Goal: Task Accomplishment & Management: Use online tool/utility

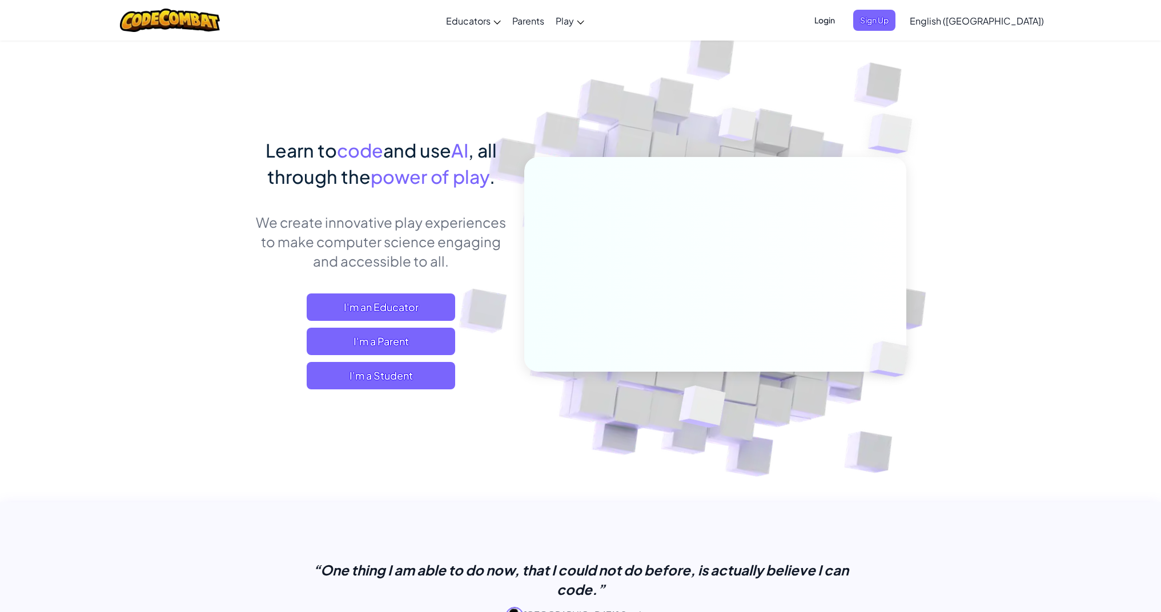
click at [274, 298] on div "I'm an Educator I'm a Parent I'm a Student" at bounding box center [381, 342] width 252 height 96
click at [348, 374] on span "I'm a Student" at bounding box center [381, 375] width 148 height 27
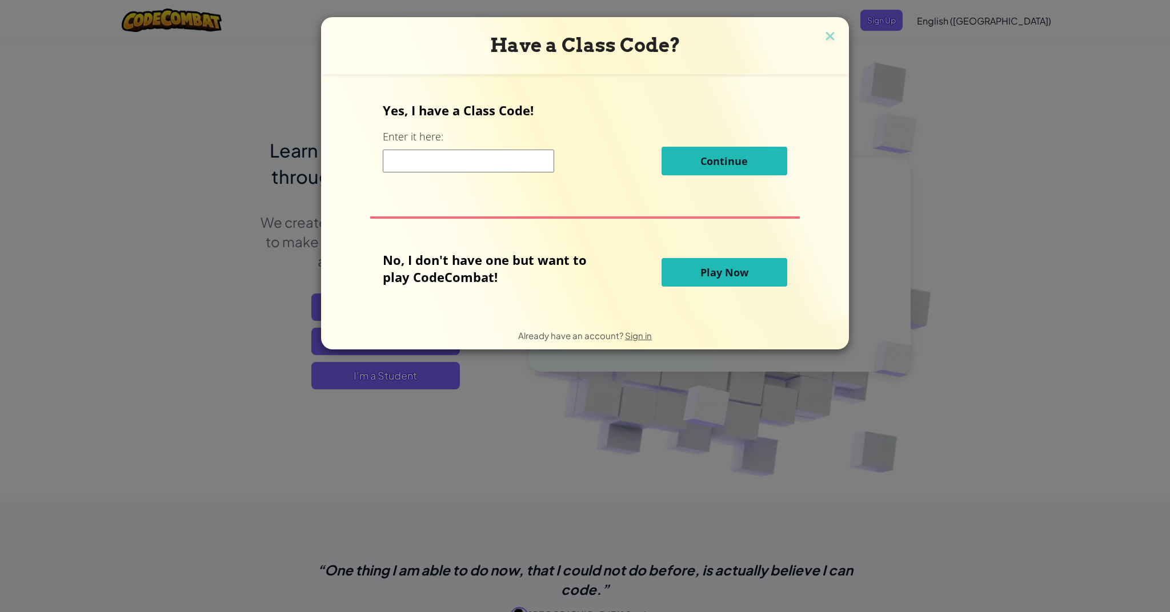
click at [691, 275] on button "Play Now" at bounding box center [724, 272] width 126 height 29
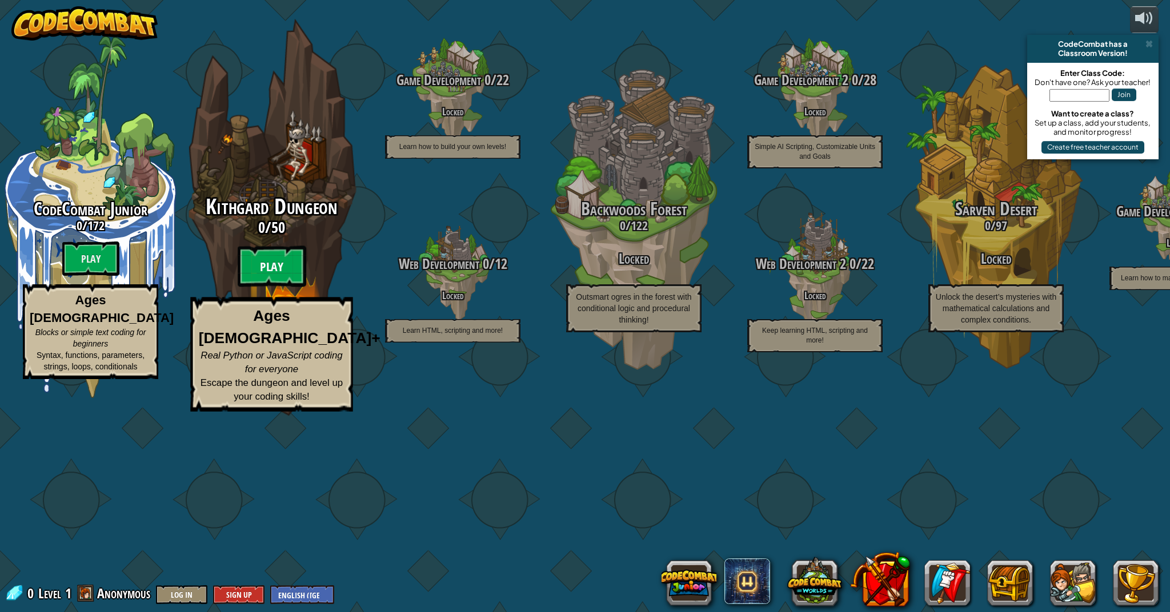
click at [277, 287] on btn "Play" at bounding box center [272, 266] width 69 height 41
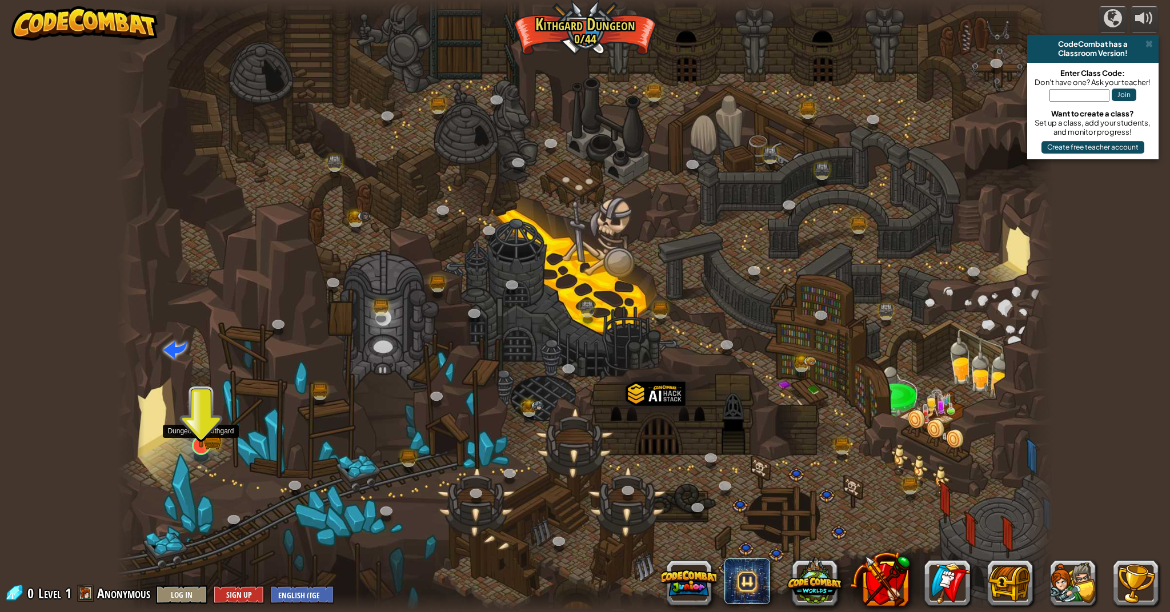
click at [195, 433] on img at bounding box center [201, 419] width 26 height 57
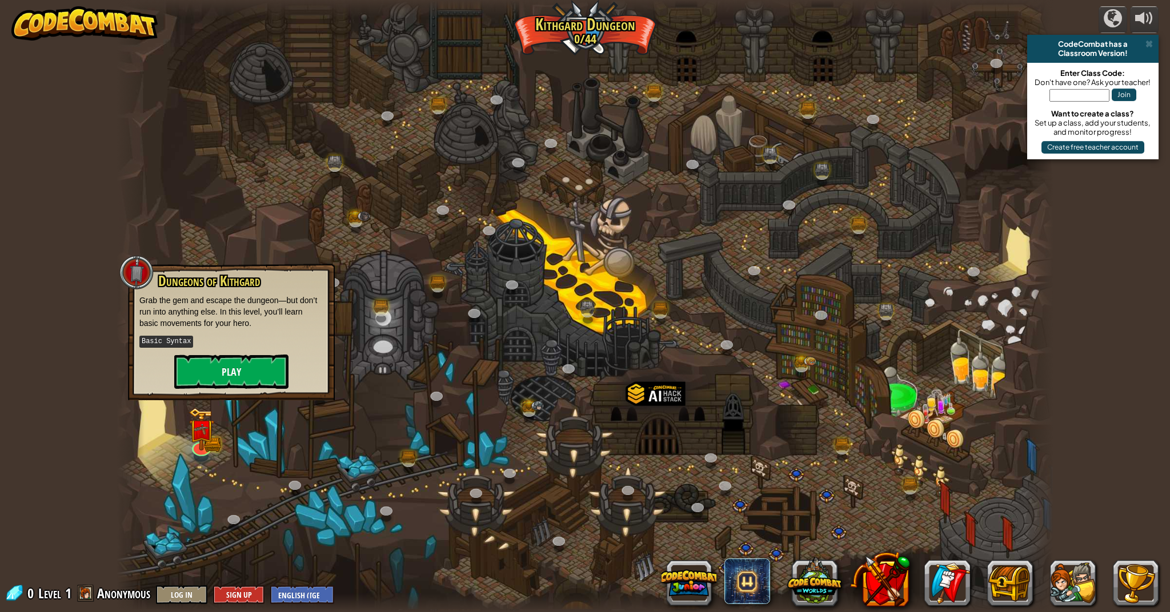
click at [268, 372] on button "Play" at bounding box center [231, 372] width 114 height 34
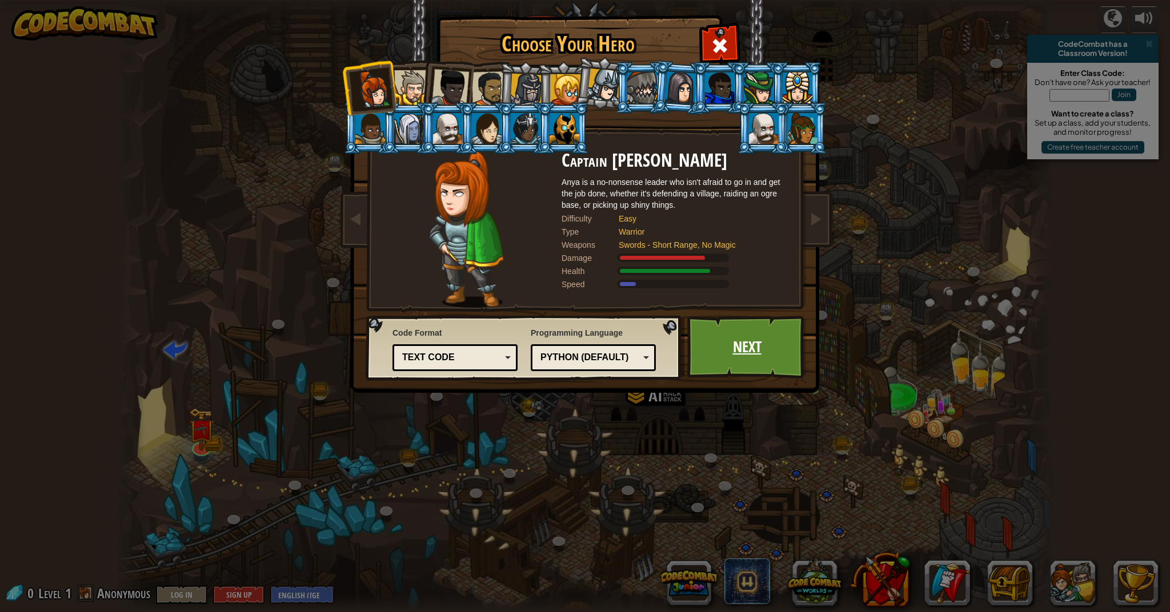
click at [712, 347] on link "Next" at bounding box center [746, 347] width 119 height 63
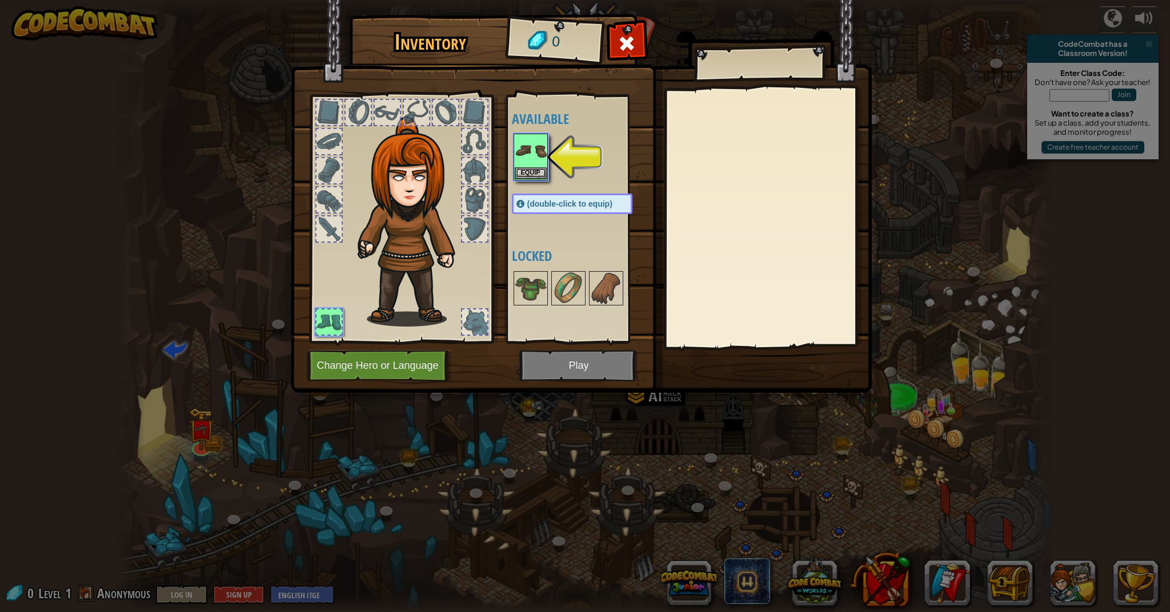
click at [531, 173] on button "Equip" at bounding box center [531, 173] width 32 height 12
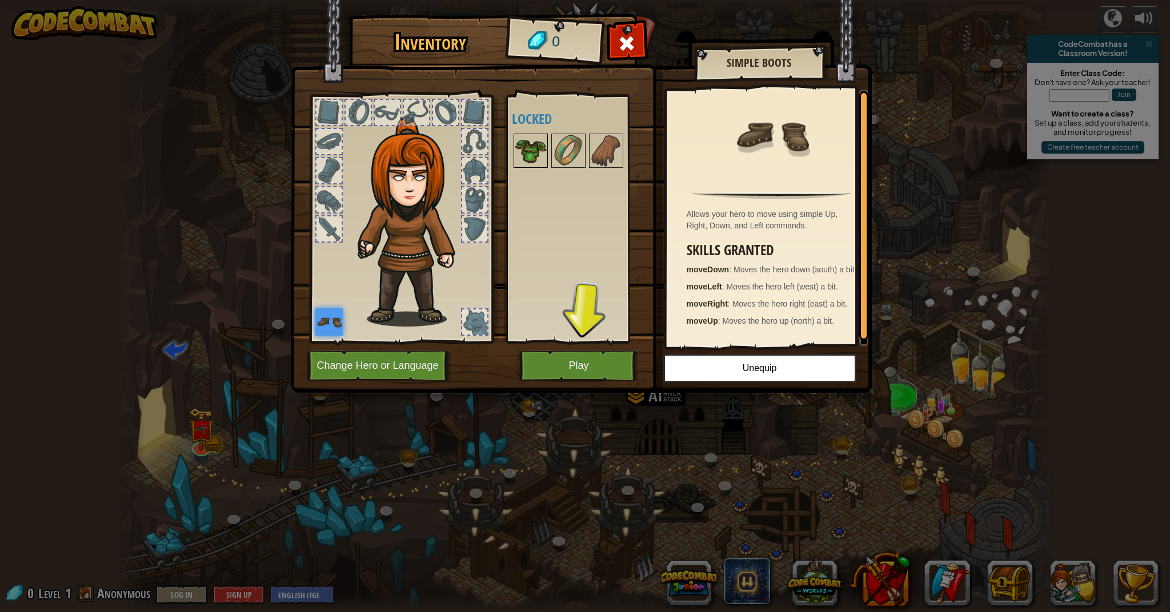
click at [535, 151] on img at bounding box center [531, 151] width 32 height 32
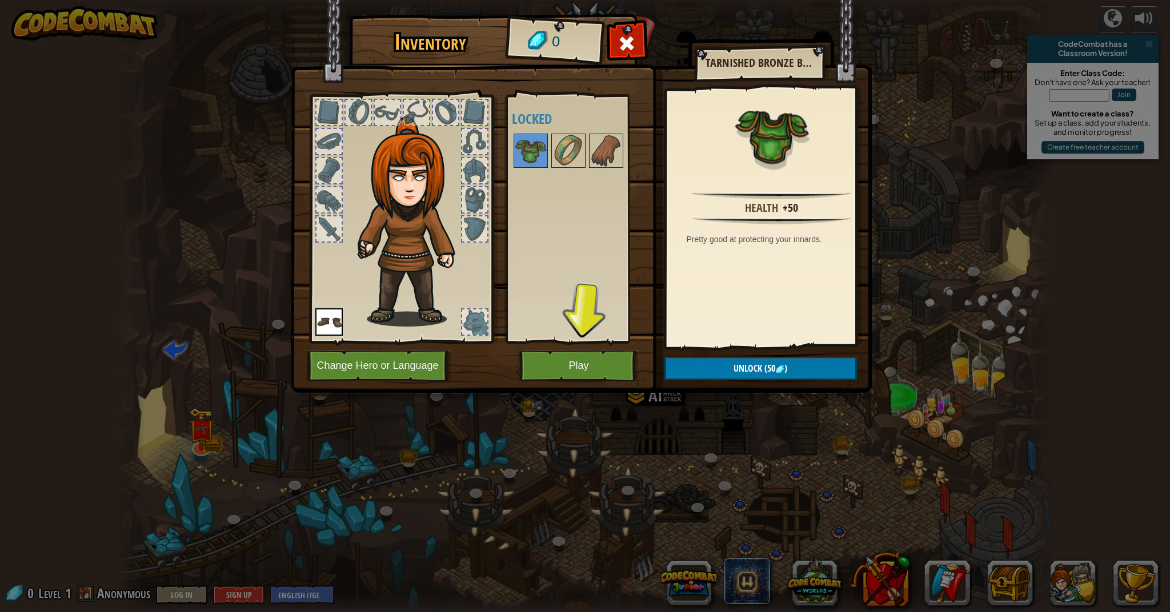
click at [584, 368] on button "Play" at bounding box center [578, 365] width 119 height 31
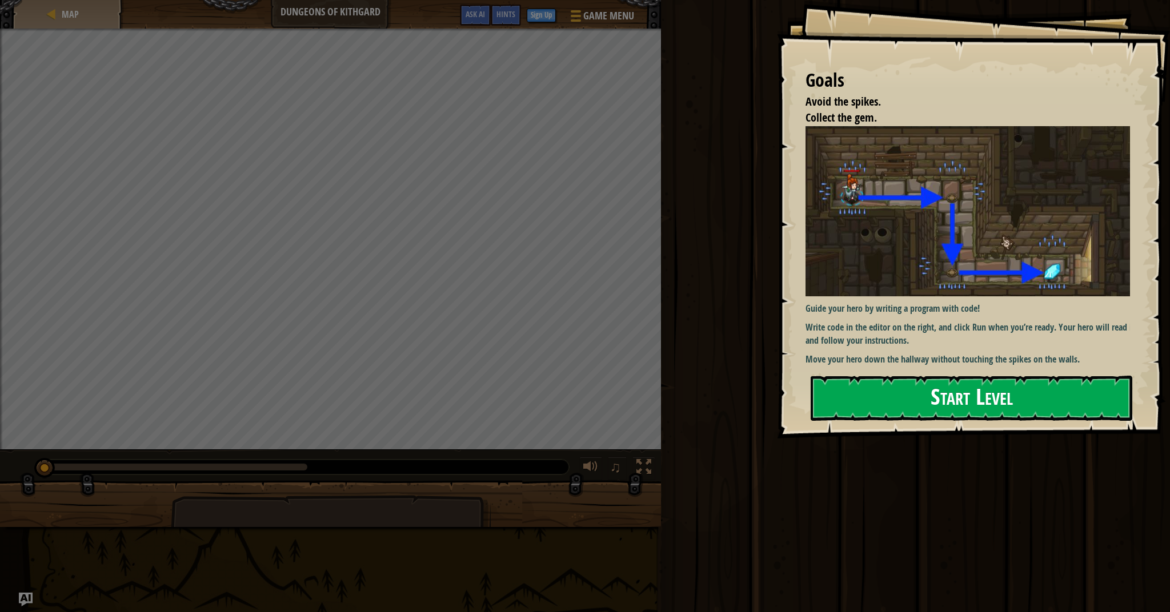
click at [829, 411] on button "Start Level" at bounding box center [971, 398] width 322 height 45
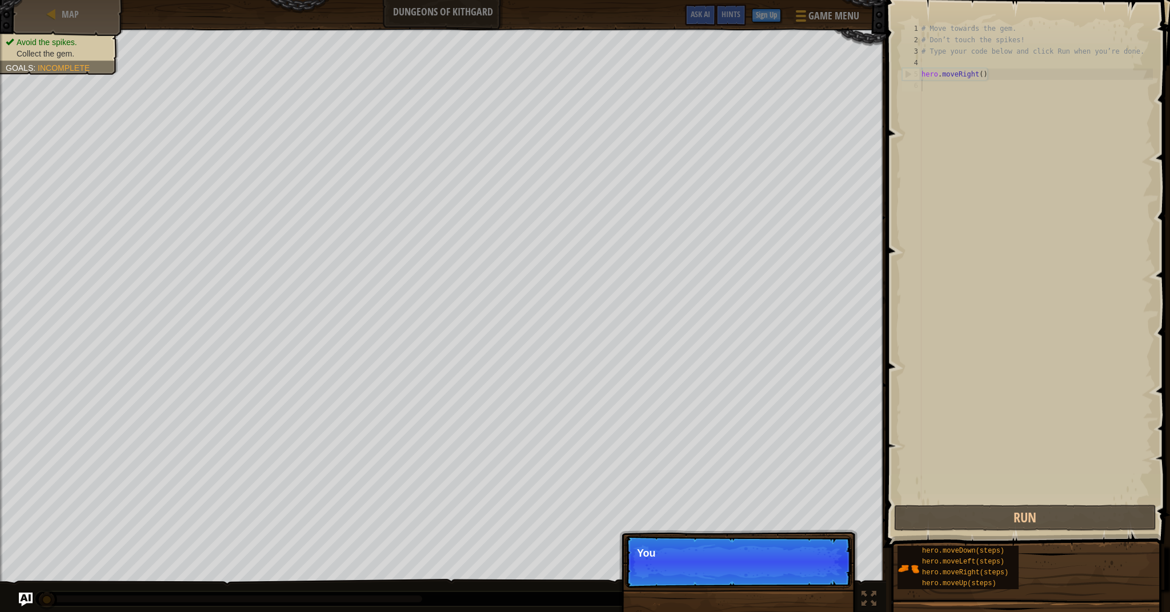
click at [832, 572] on p "Skip (esc) Continue You" at bounding box center [738, 562] width 227 height 53
click at [830, 569] on p "Skip (esc) Continue You can use these metho" at bounding box center [738, 562] width 227 height 53
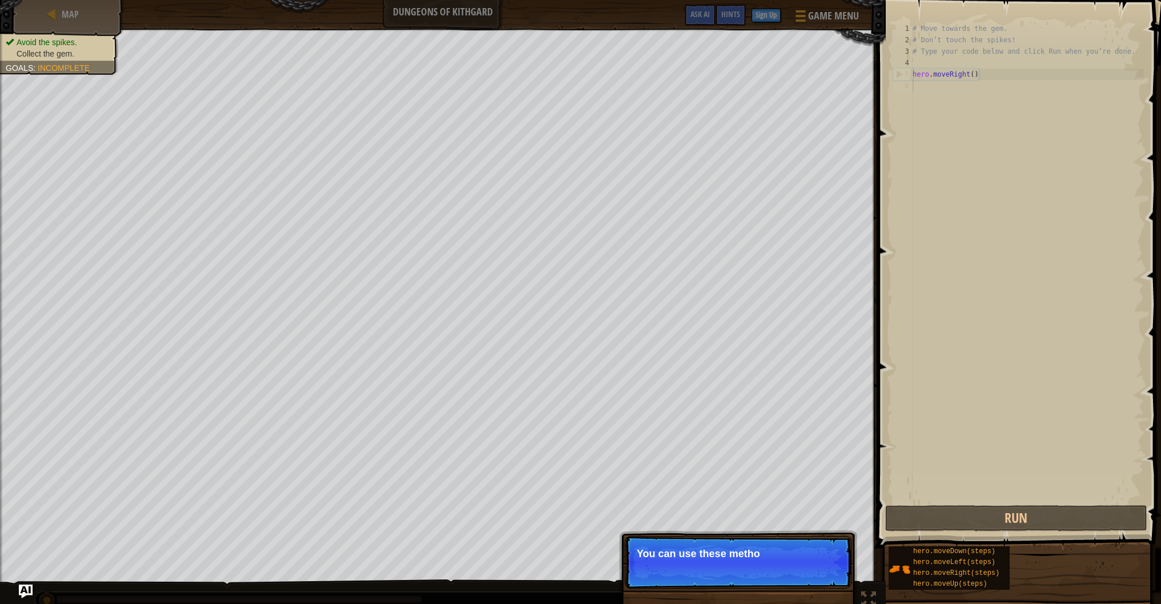
click at [830, 569] on p "Skip (esc) Continue You can use these metho" at bounding box center [738, 562] width 227 height 53
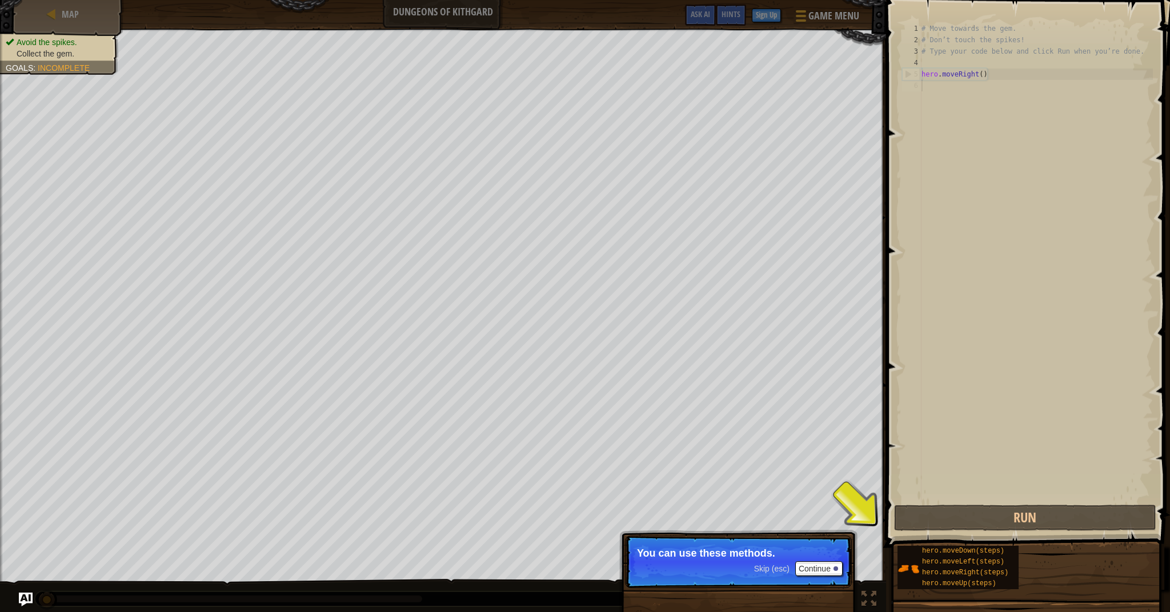
click at [843, 560] on p "Skip (esc) Continue You can use these methods." at bounding box center [738, 562] width 227 height 53
drag, startPoint x: 974, startPoint y: 82, endPoint x: 965, endPoint y: 98, distance: 18.4
click at [970, 88] on div "# Move towards the gem. # Don’t touch the spikes! # Type your code below and cl…" at bounding box center [1036, 274] width 234 height 503
click at [965, 98] on div "# Move towards the gem. # Don’t touch the spikes! # Type your code below and cl…" at bounding box center [1036, 274] width 234 height 503
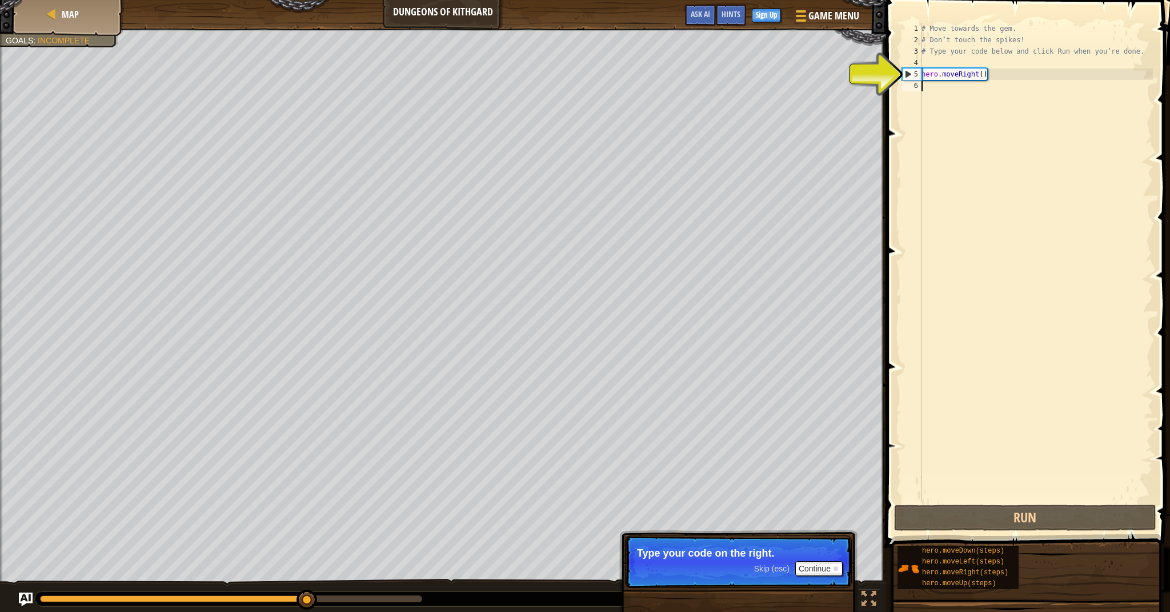
type textarea "h"
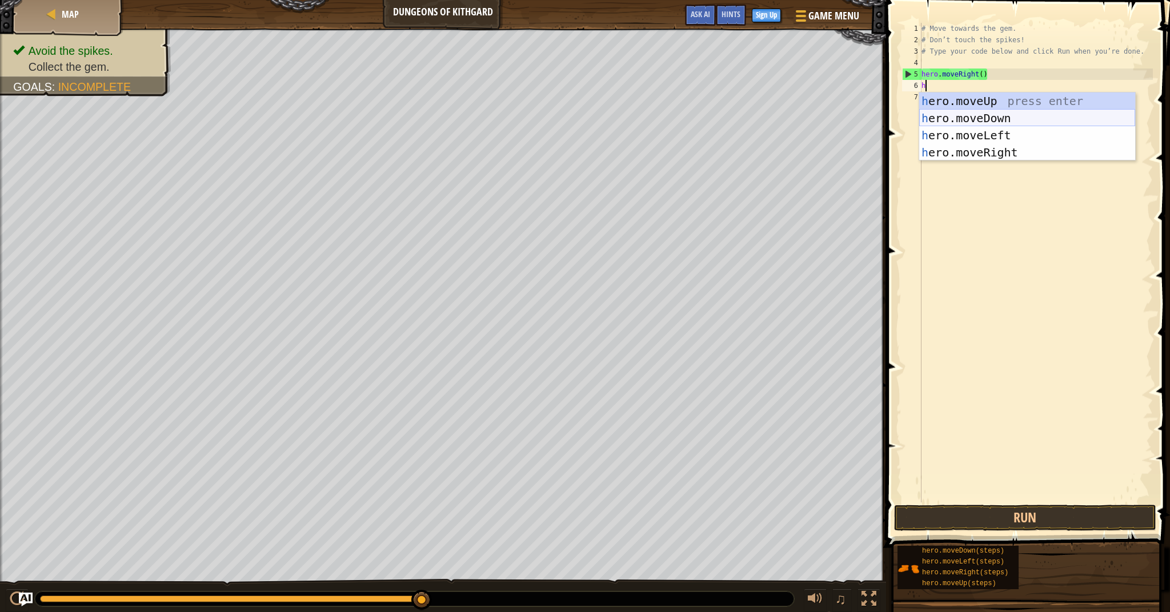
click at [991, 121] on div "h ero.moveUp press enter h ero.moveDown press enter h ero.moveLeft press enter …" at bounding box center [1027, 144] width 216 height 103
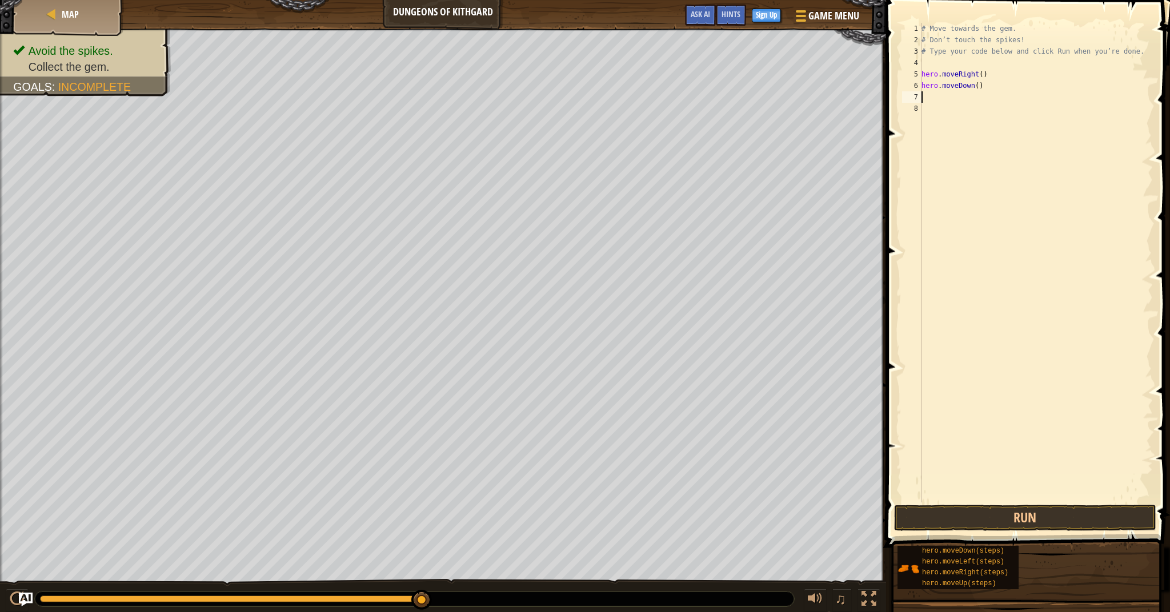
type textarea "h"
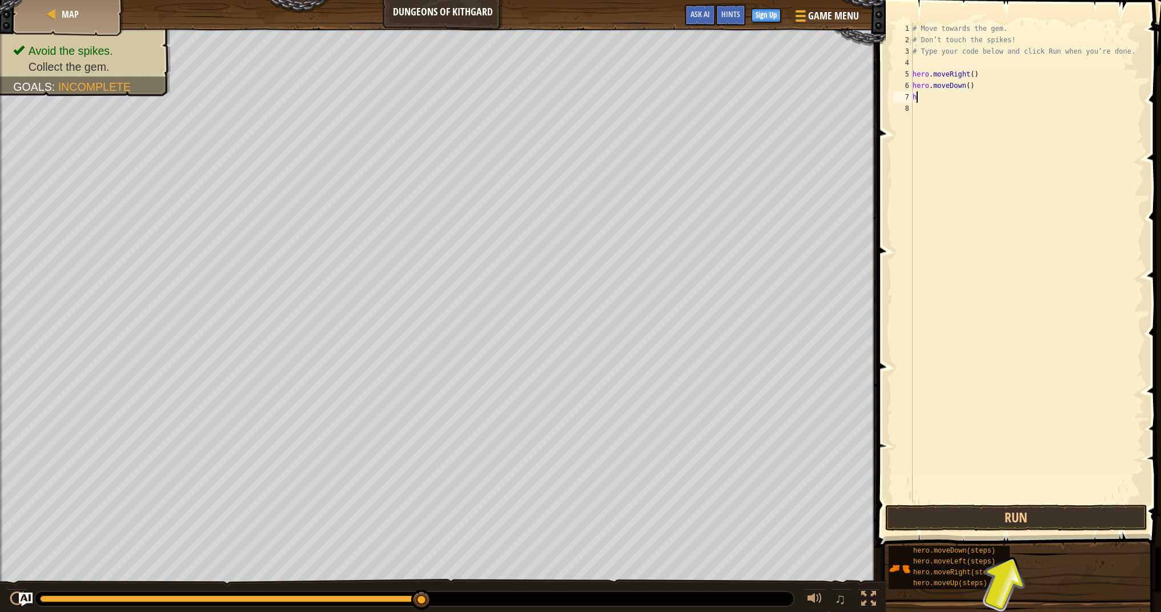
click at [1010, 182] on div "# Move towards the gem. # Don’t touch the spikes! # Type your code below and cl…" at bounding box center [1027, 274] width 234 height 503
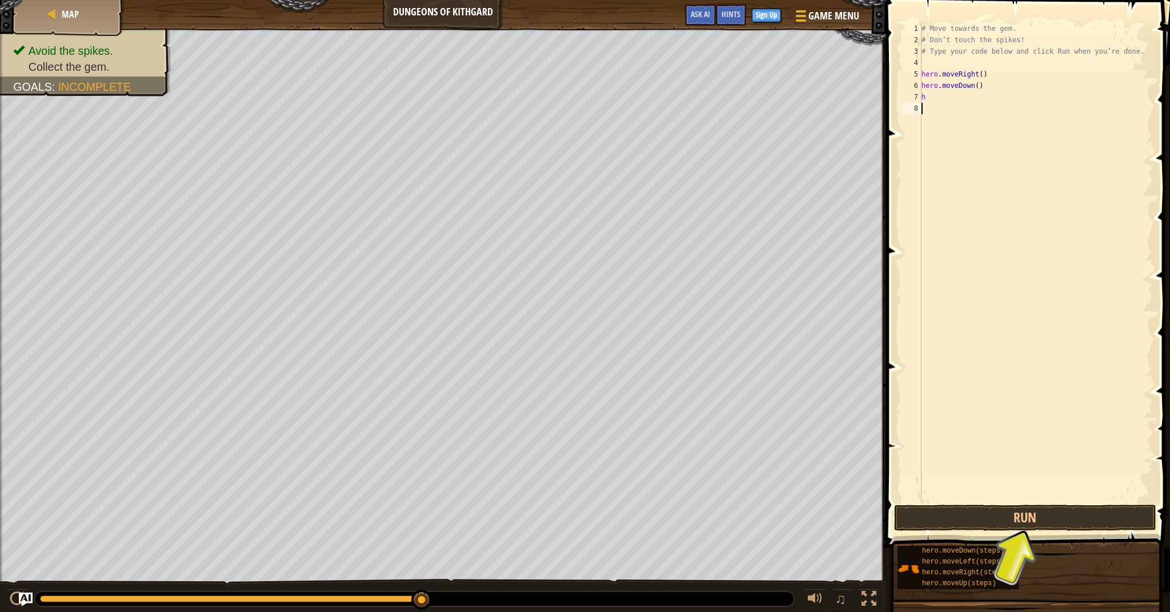
click at [963, 98] on div "# Move towards the gem. # Don’t touch the spikes! # Type your code below and cl…" at bounding box center [1036, 274] width 234 height 503
type textarea "h"
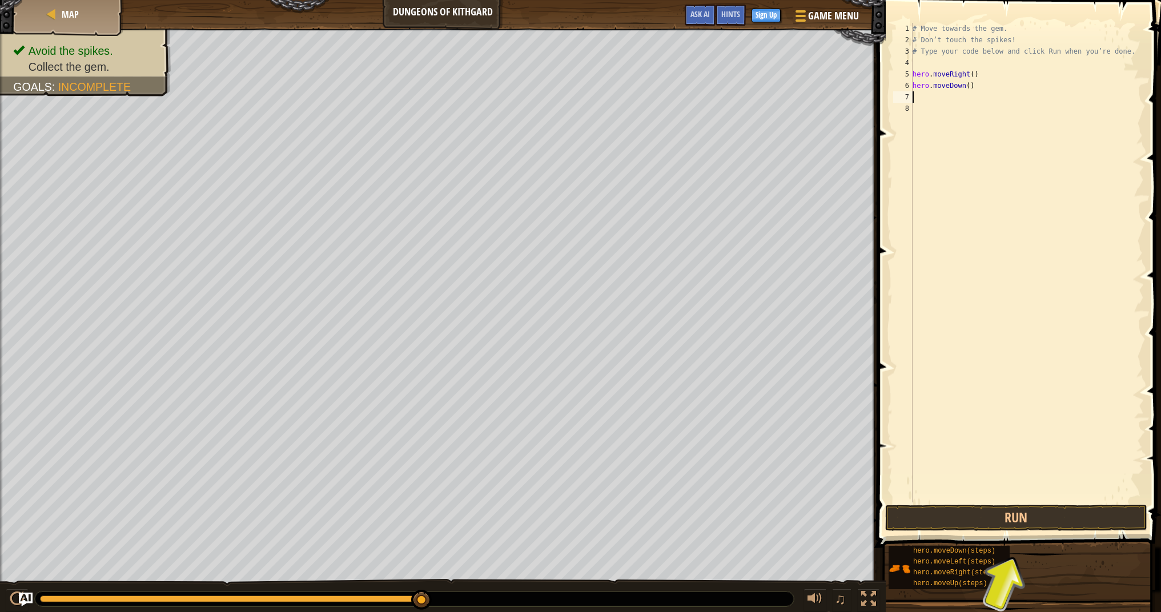
type textarea "h"
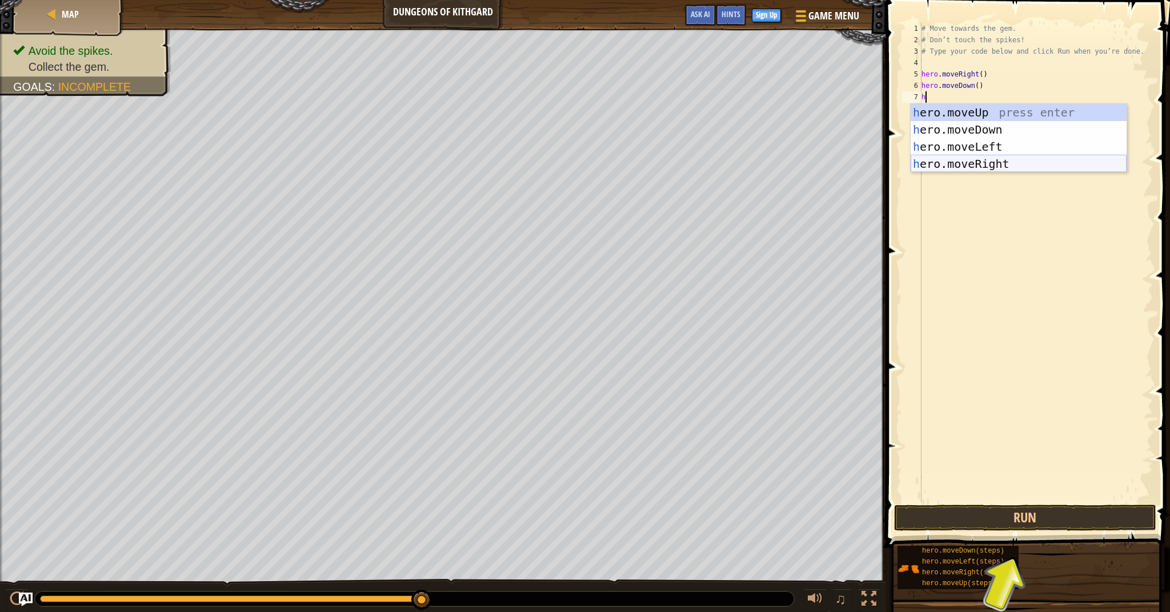
click at [994, 171] on div "h ero.moveUp press enter h ero.moveDown press enter h ero.moveLeft press enter …" at bounding box center [1018, 155] width 216 height 103
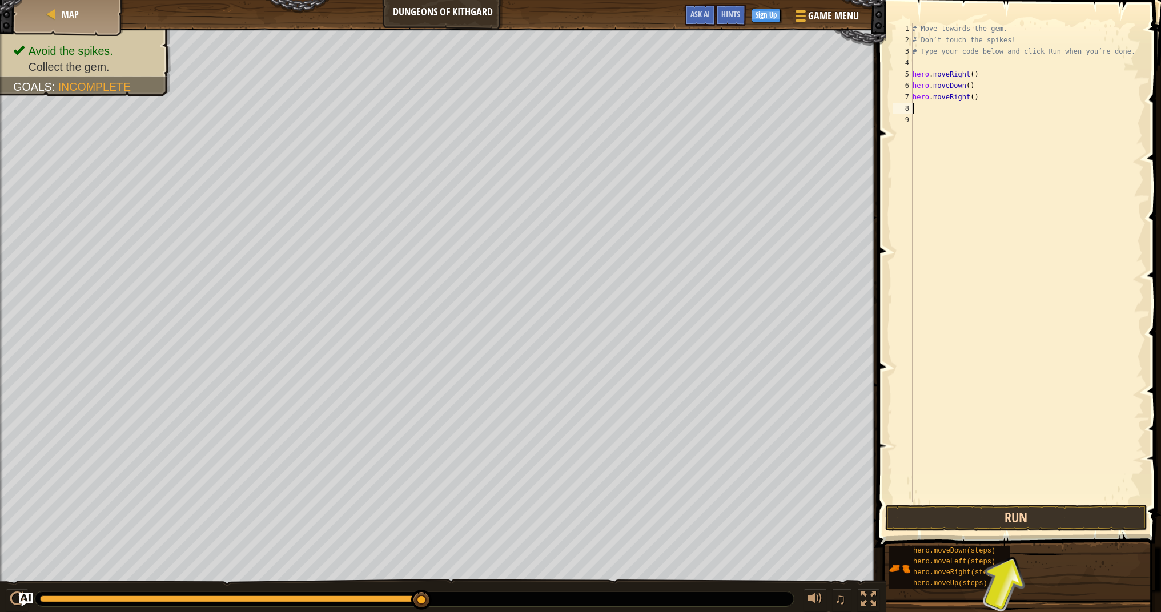
click at [1067, 522] on button "Run" at bounding box center [1016, 518] width 262 height 26
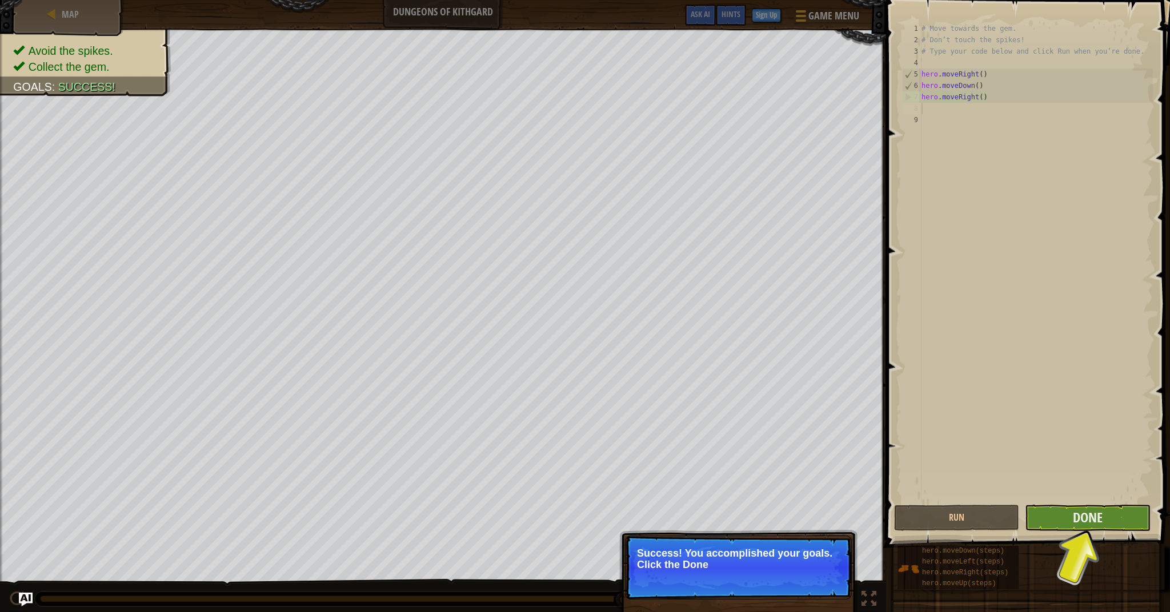
click at [1045, 508] on button "Done" at bounding box center [1087, 518] width 125 height 26
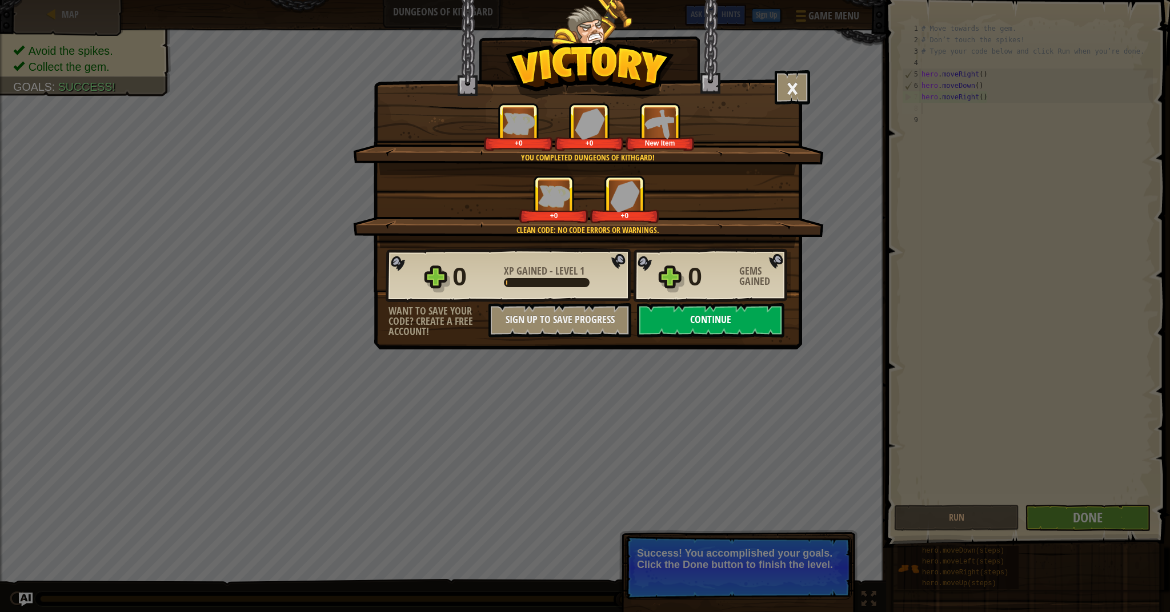
click at [758, 318] on button "Continue" at bounding box center [710, 320] width 147 height 34
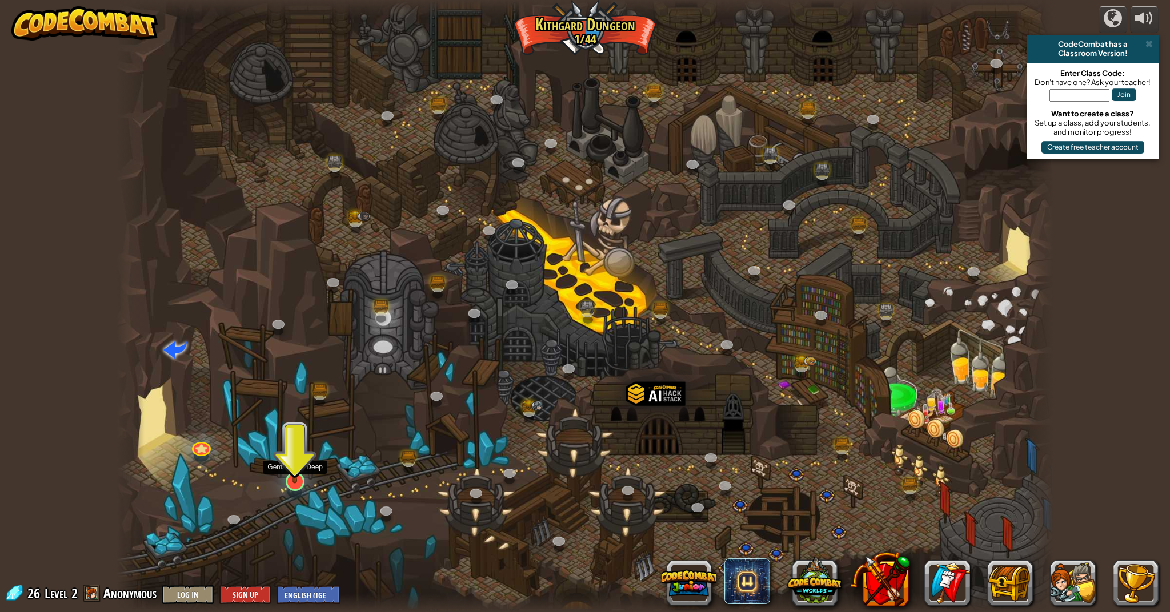
click at [292, 481] on img at bounding box center [295, 454] width 26 height 60
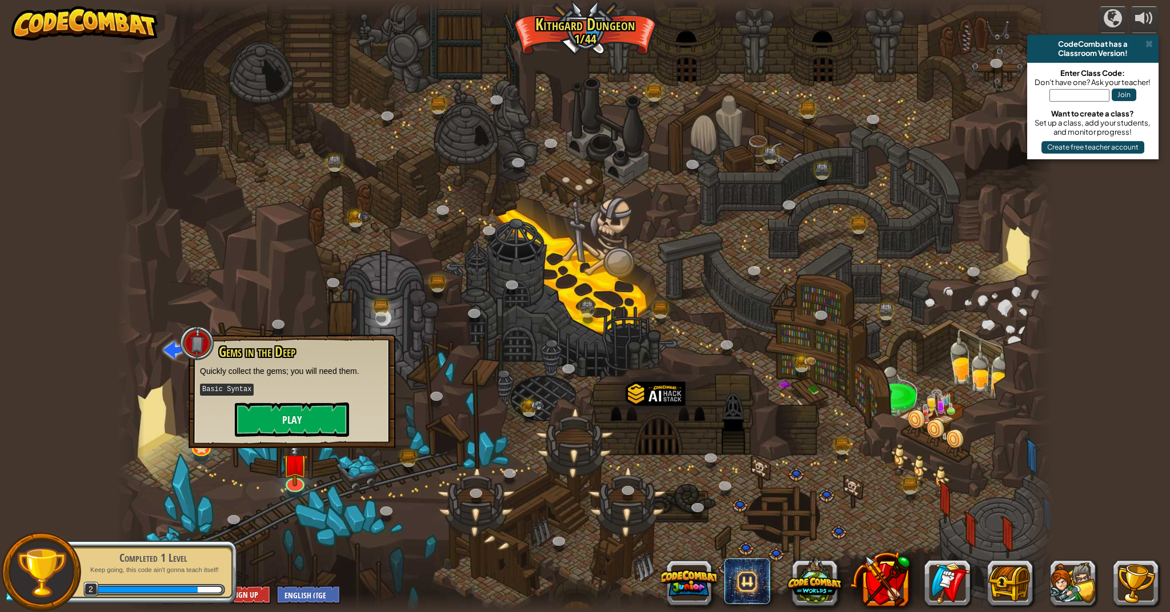
click at [311, 426] on button "Play" at bounding box center [292, 420] width 114 height 34
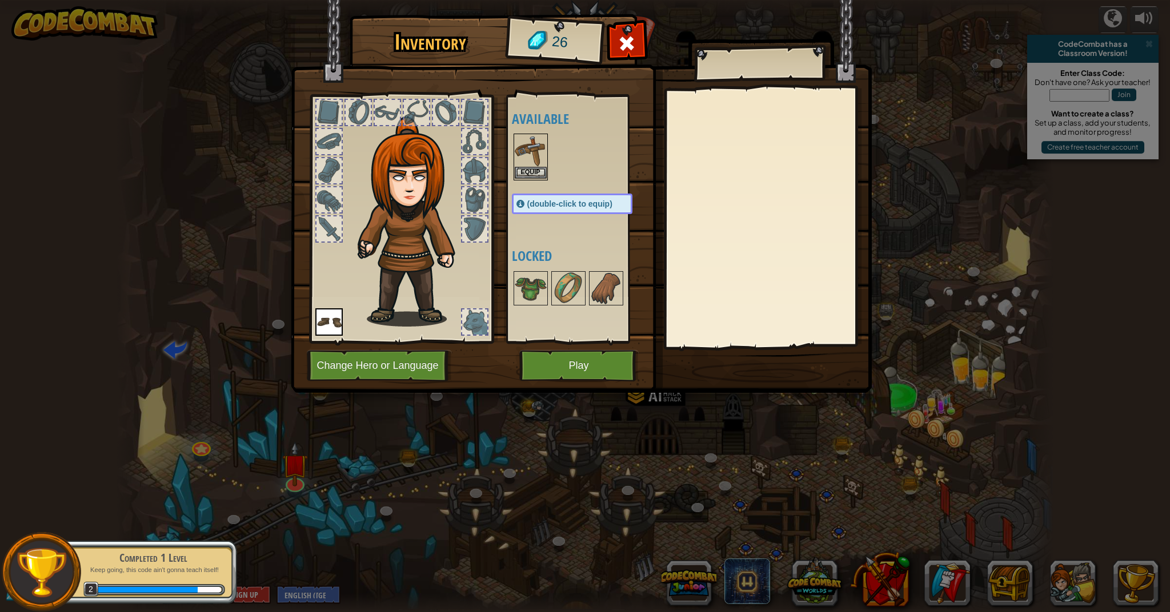
click at [536, 171] on button "Equip" at bounding box center [531, 173] width 32 height 12
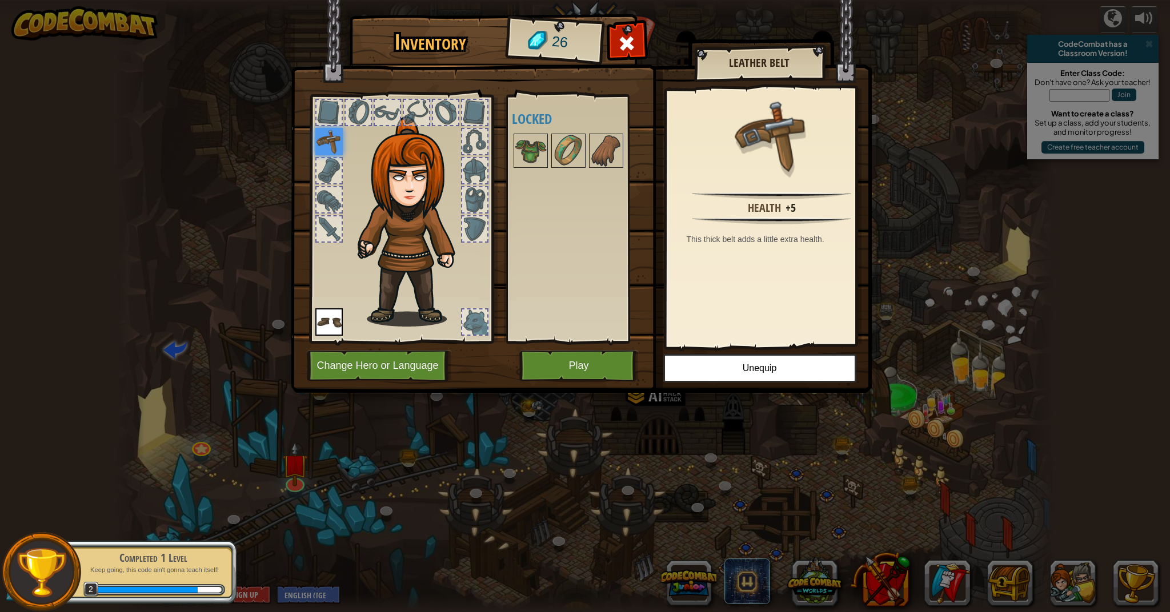
click at [556, 368] on button "Play" at bounding box center [578, 365] width 119 height 31
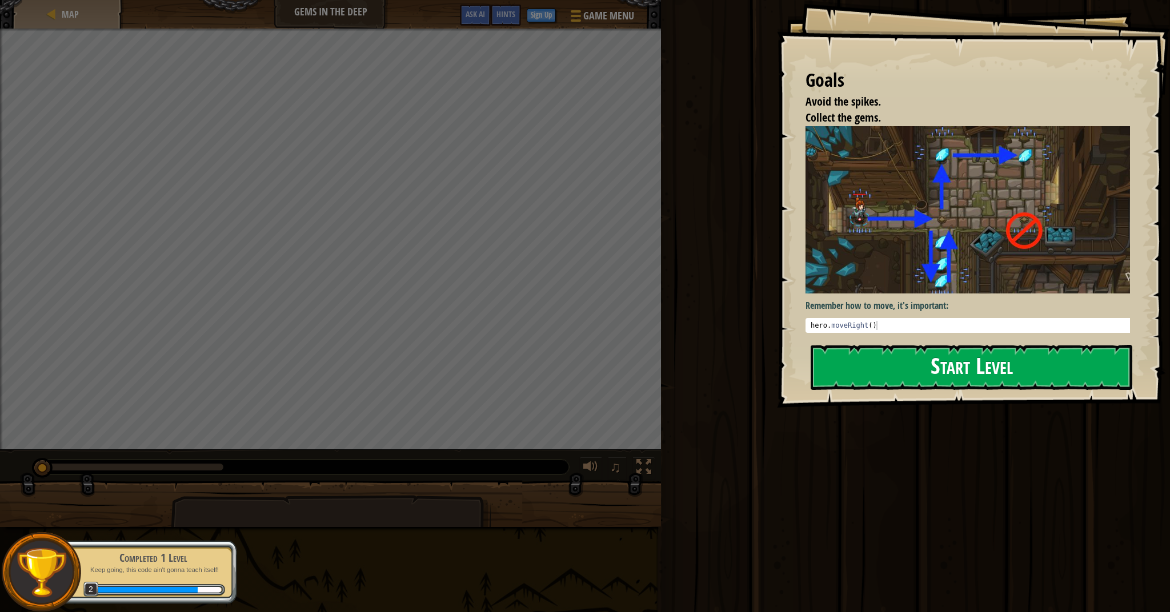
click at [882, 345] on button "Start Level" at bounding box center [971, 367] width 322 height 45
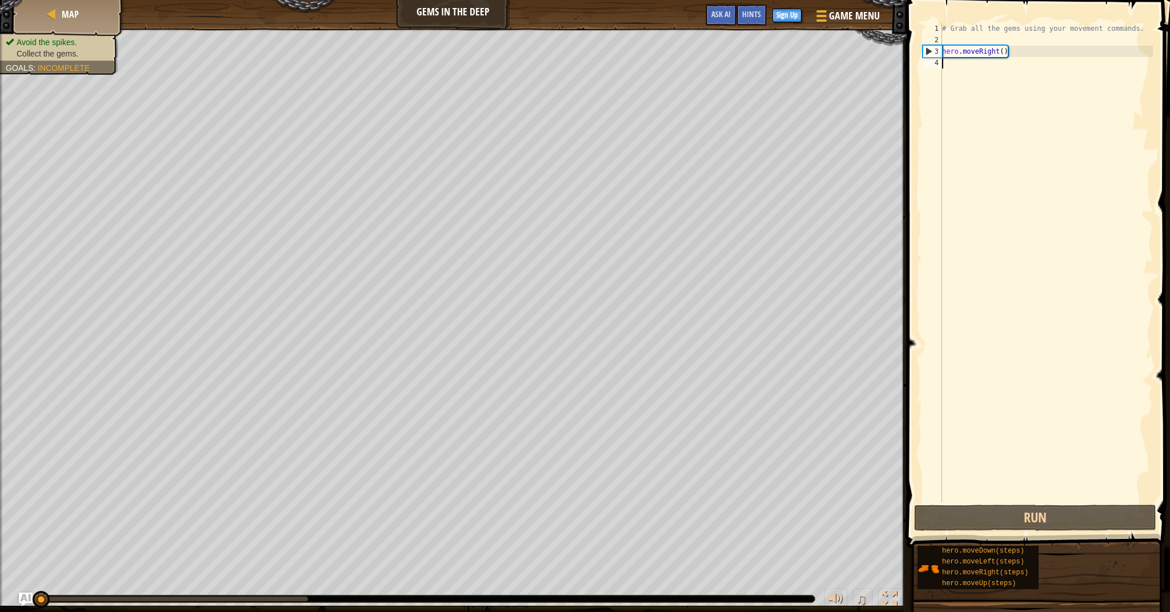
type textarea "j"
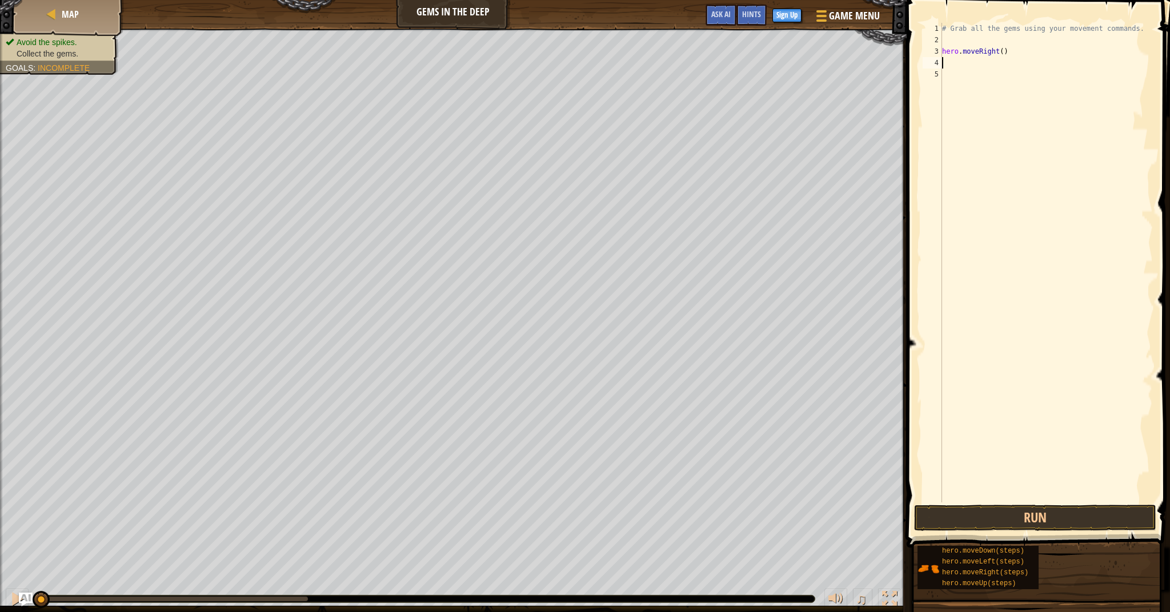
type textarea "h"
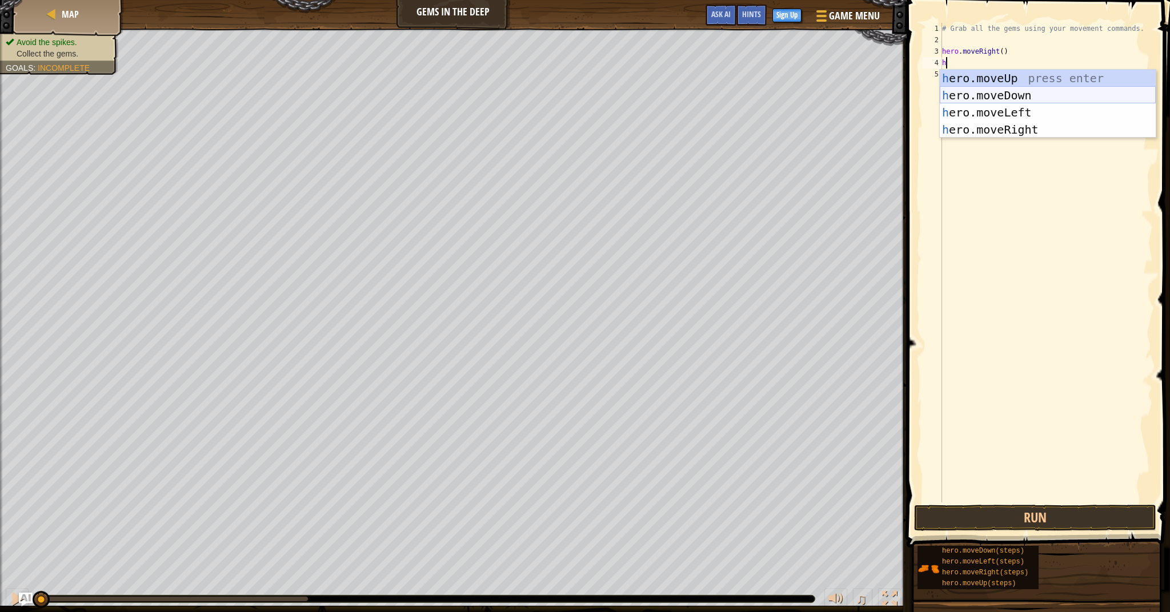
click at [1044, 98] on div "h ero.moveUp press enter h ero.moveDown press enter h ero.moveLeft press enter …" at bounding box center [1047, 121] width 216 height 103
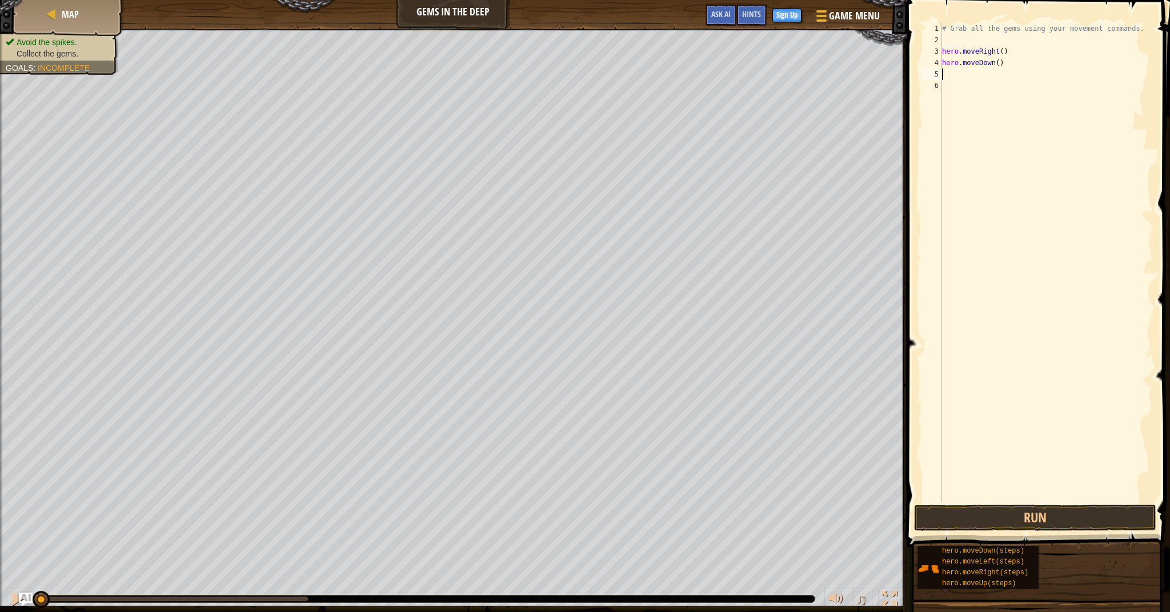
type textarea "h"
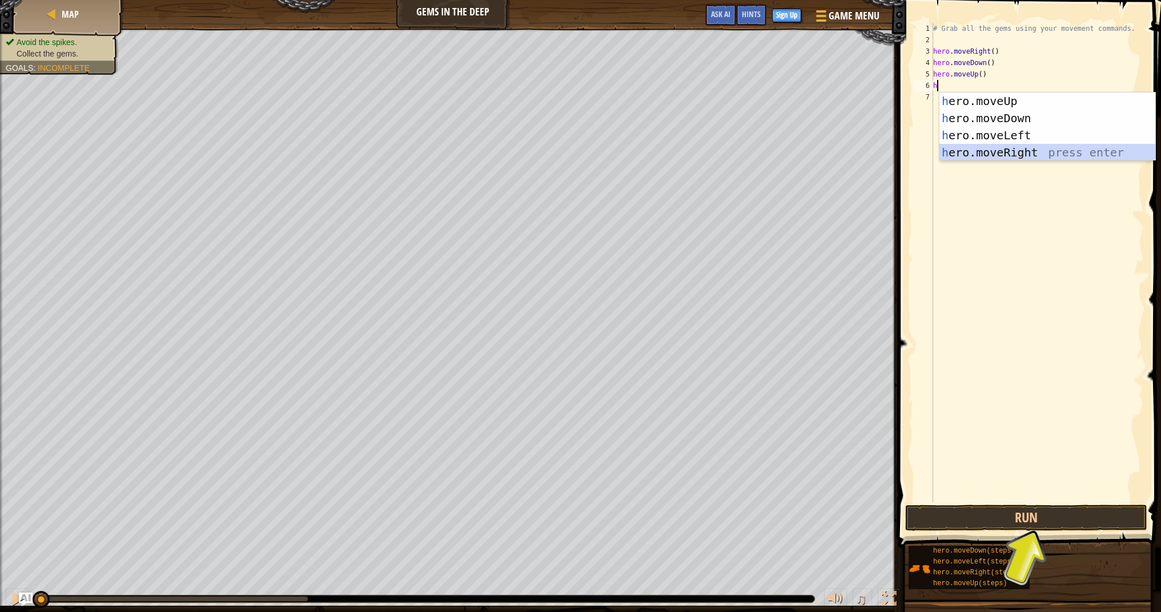
click at [1038, 157] on div "h ero.moveUp press enter h ero.moveDown press enter h ero.moveLeft press enter …" at bounding box center [1047, 144] width 216 height 103
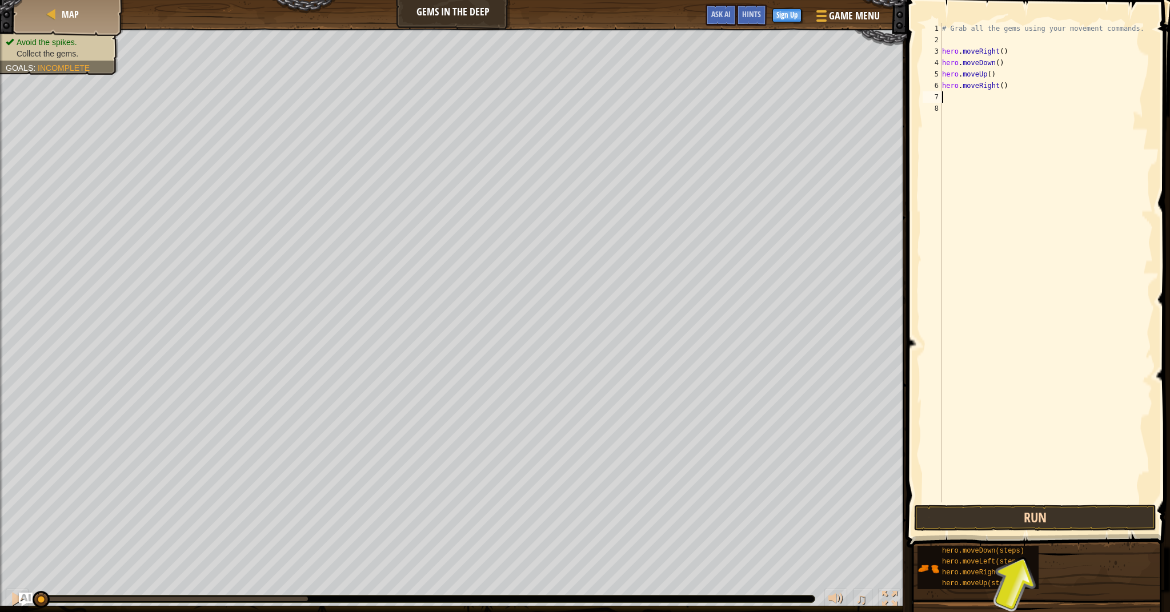
click at [1080, 515] on button "Run" at bounding box center [1035, 518] width 242 height 26
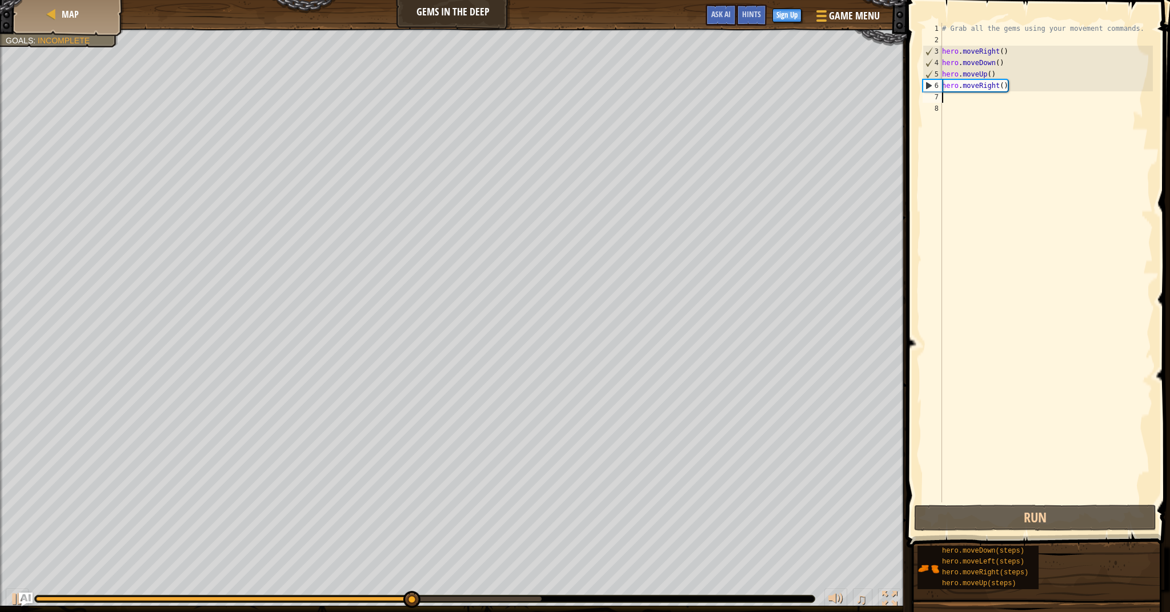
type textarea "h"
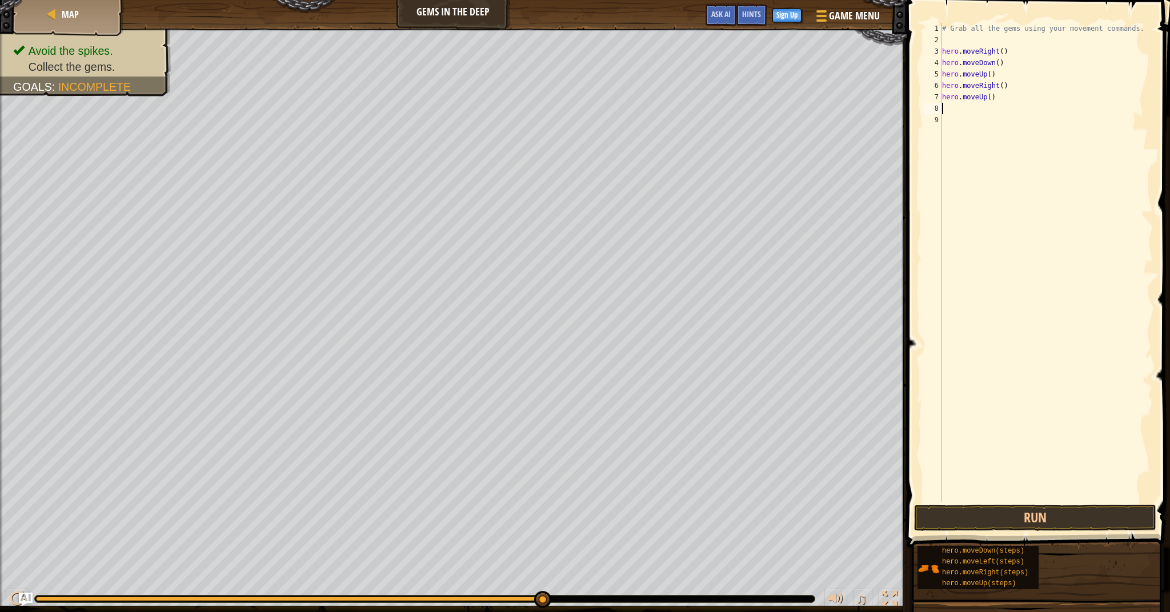
type textarea "h"
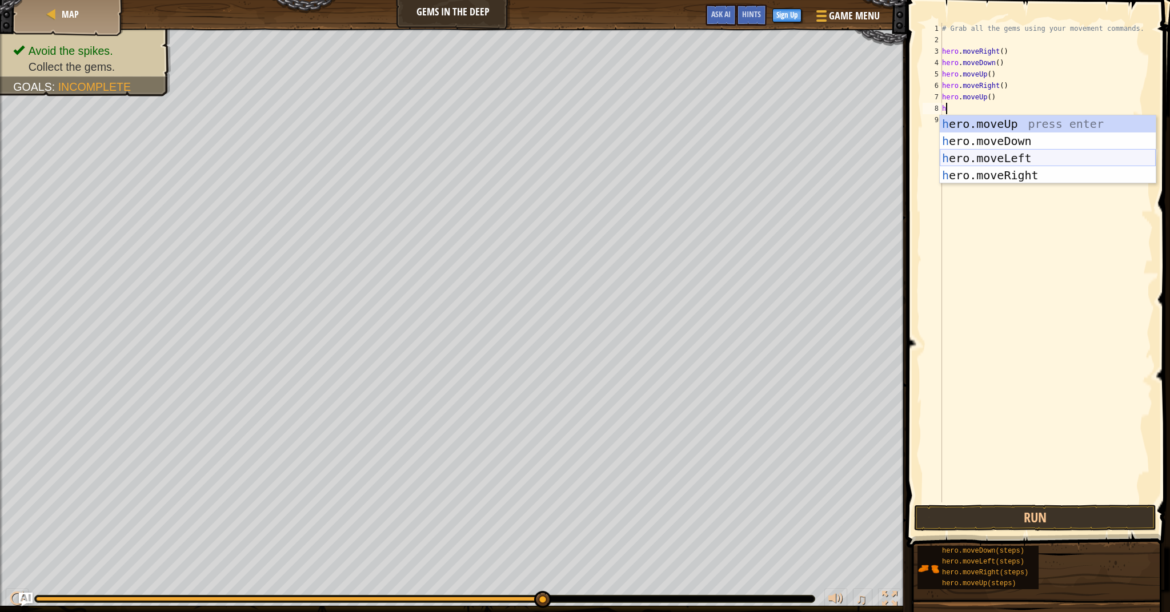
click at [1002, 159] on div "h ero.moveUp press enter h ero.moveDown press enter h ero.moveLeft press enter …" at bounding box center [1047, 166] width 216 height 103
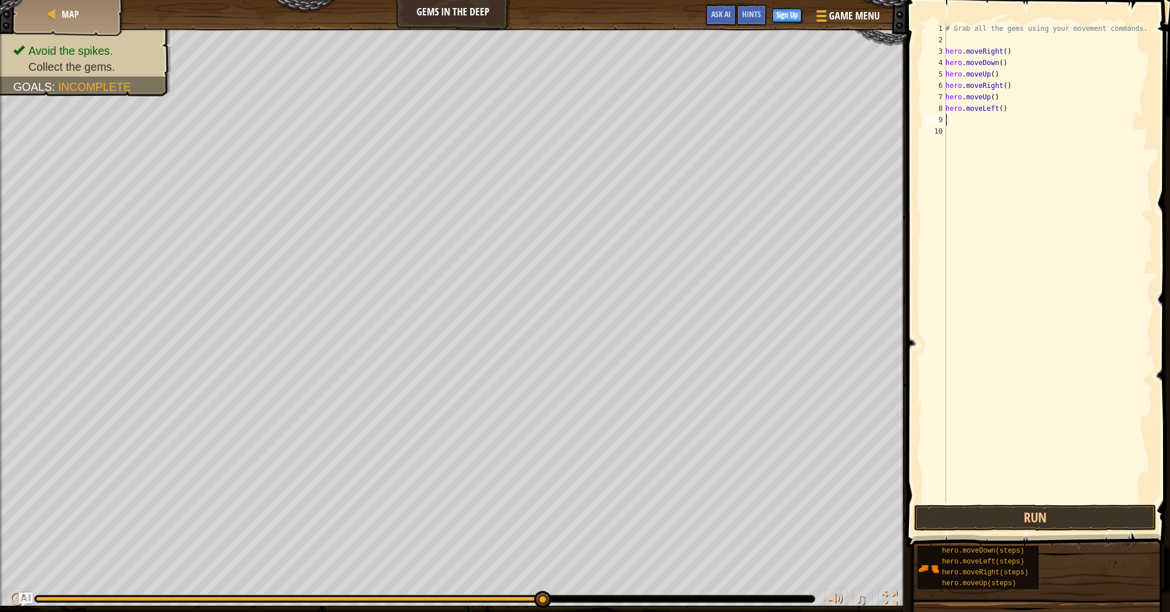
type textarea "h"
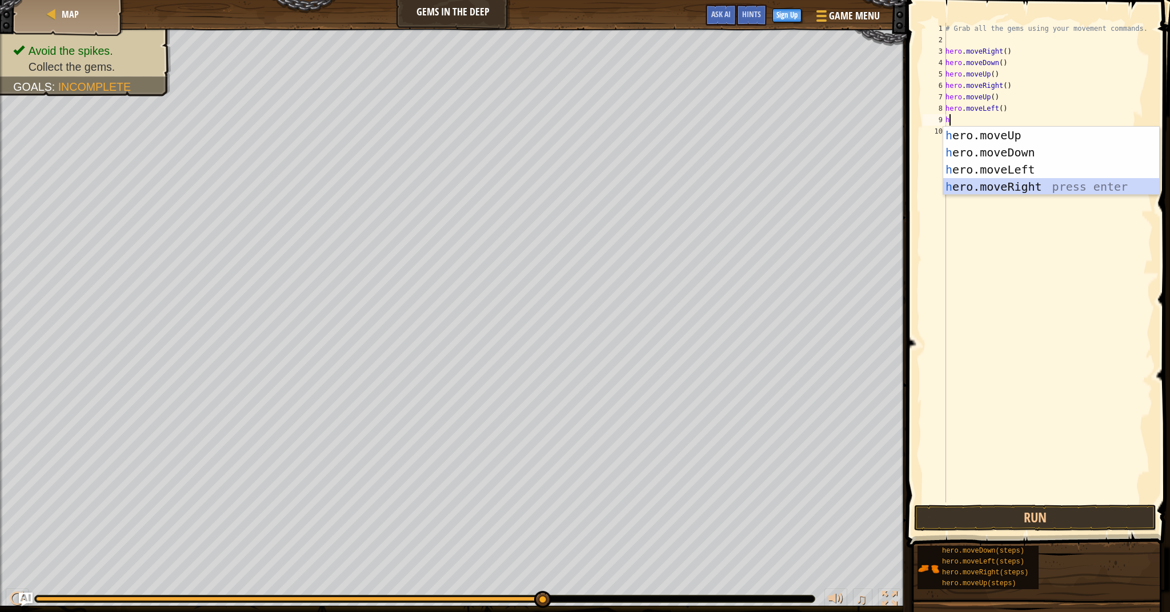
click at [1026, 183] on div "h ero.moveUp press enter h ero.moveDown press enter h ero.moveLeft press enter …" at bounding box center [1051, 178] width 216 height 103
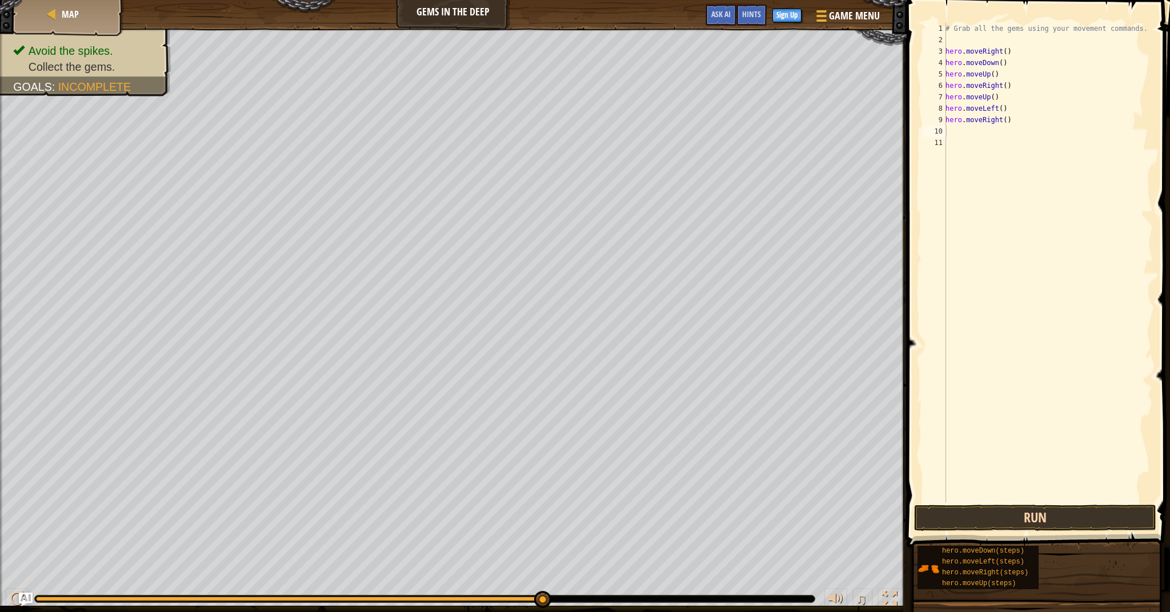
click at [1099, 515] on button "Run" at bounding box center [1035, 518] width 242 height 26
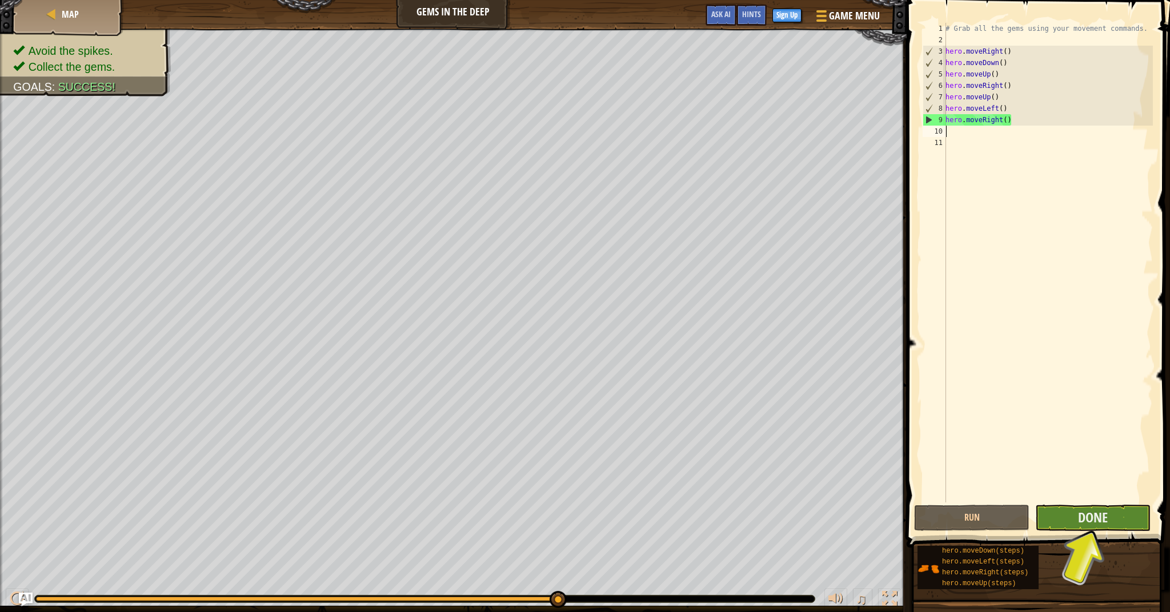
click at [1066, 518] on button "Done" at bounding box center [1092, 518] width 115 height 26
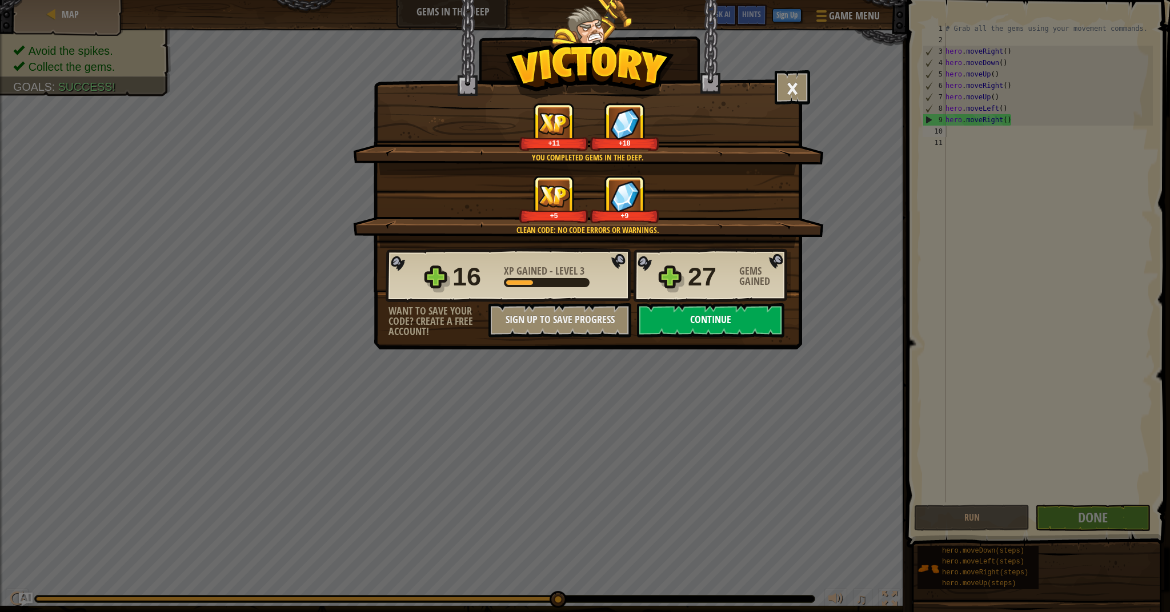
click at [745, 325] on button "Continue" at bounding box center [710, 320] width 147 height 34
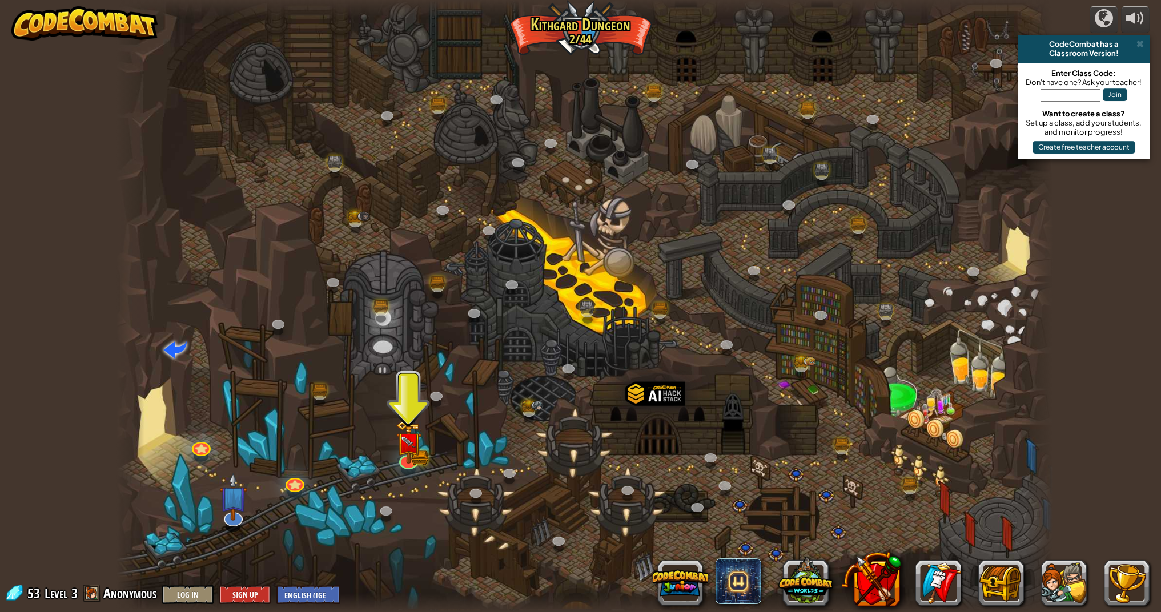
drag, startPoint x: 488, startPoint y: 408, endPoint x: 491, endPoint y: 433, distance: 25.4
click at [488, 411] on div at bounding box center [585, 306] width 937 height 612
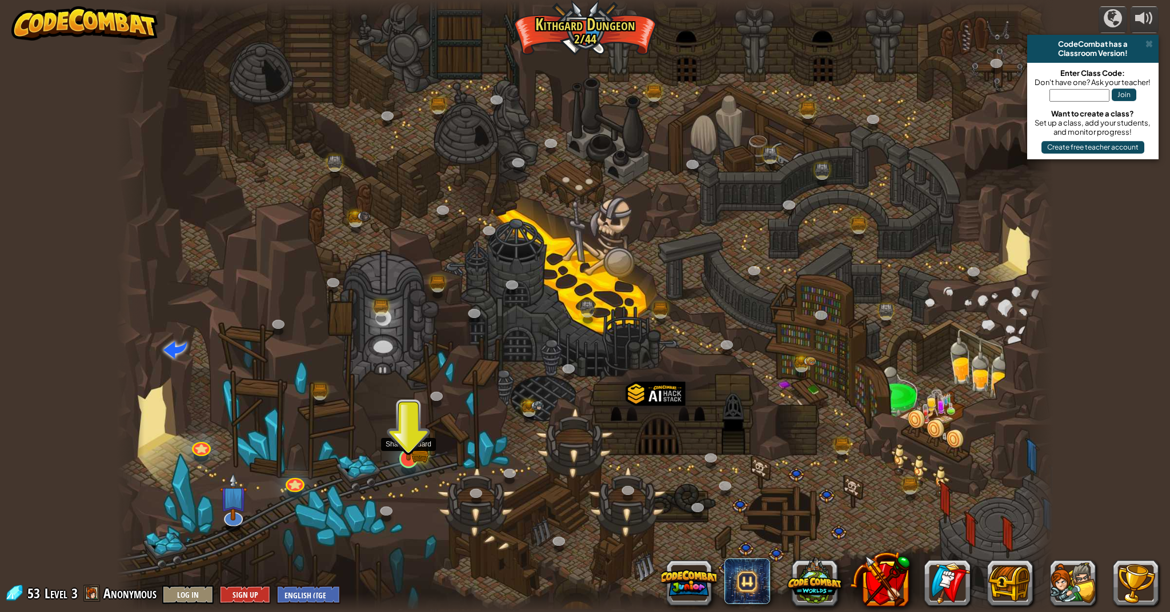
click at [404, 454] on img at bounding box center [408, 432] width 26 height 57
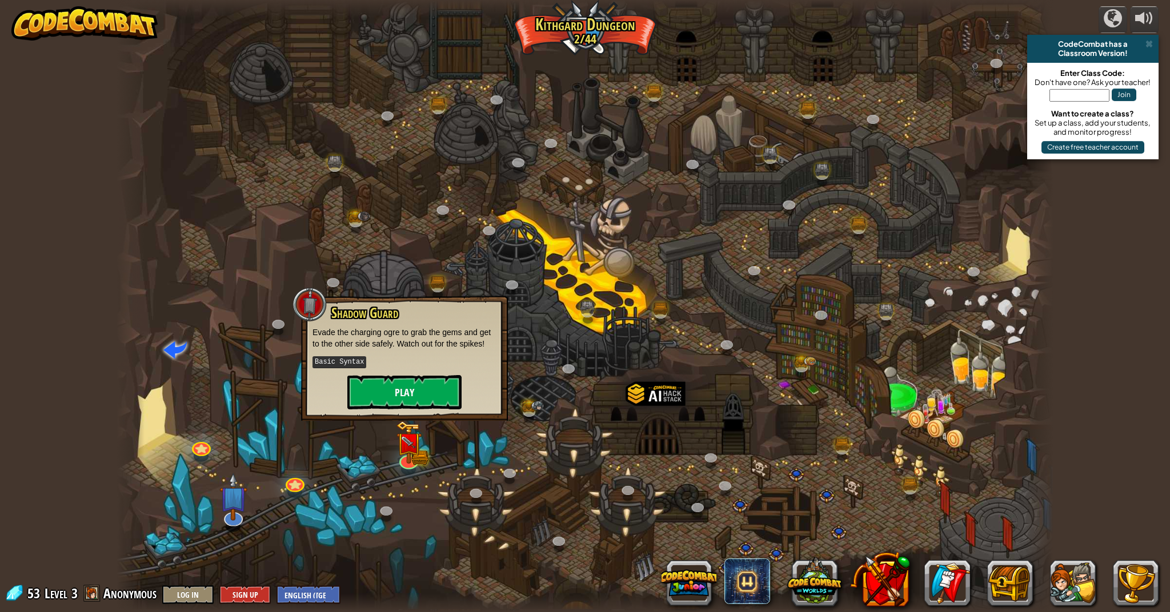
click at [426, 395] on button "Play" at bounding box center [404, 392] width 114 height 34
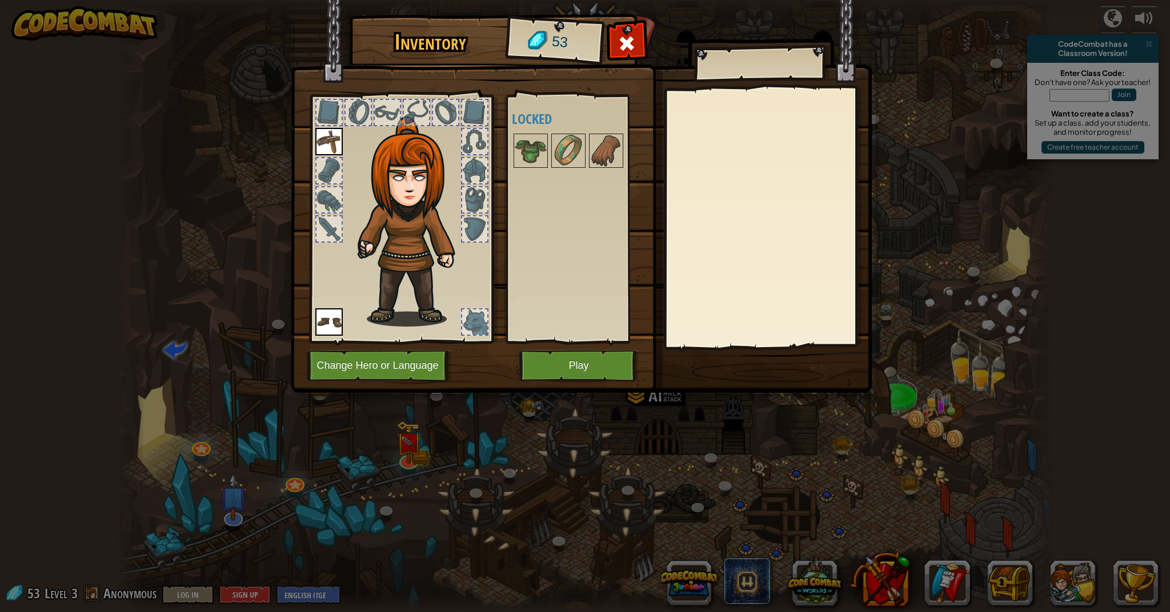
drag, startPoint x: 537, startPoint y: 111, endPoint x: 536, endPoint y: 90, distance: 21.7
click at [536, 90] on div "Inventory 53 Available Equip Equip (double-click to equip) Locked Equip Unequip…" at bounding box center [585, 205] width 581 height 377
click at [528, 147] on img at bounding box center [531, 151] width 32 height 32
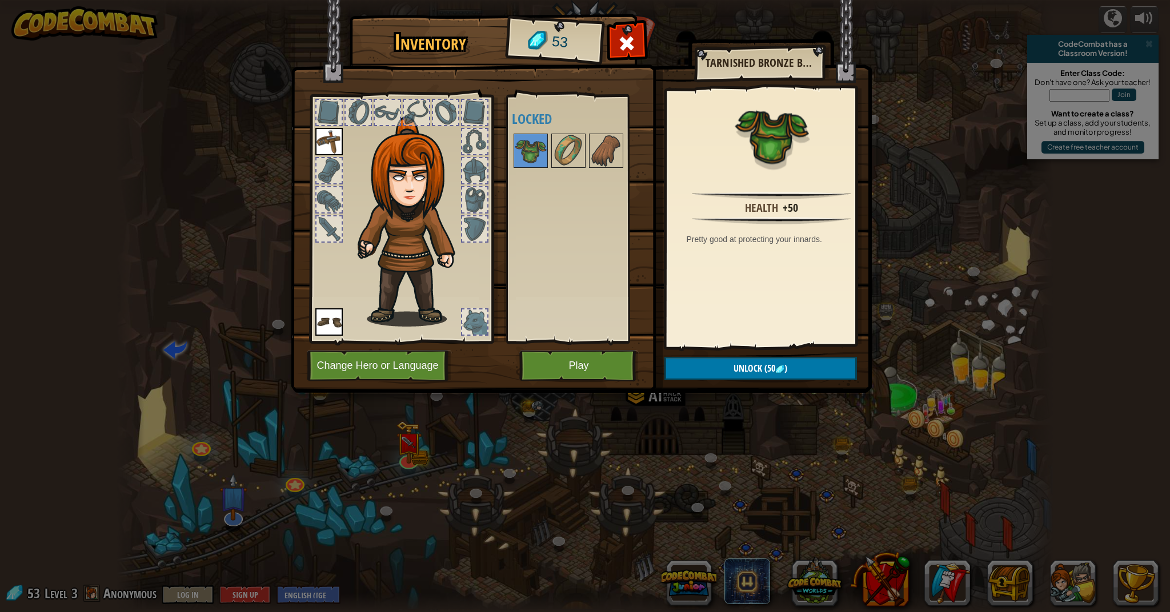
click at [710, 371] on button "Unlock (50 )" at bounding box center [760, 368] width 192 height 23
click at [710, 372] on button "Confirm" at bounding box center [760, 368] width 192 height 23
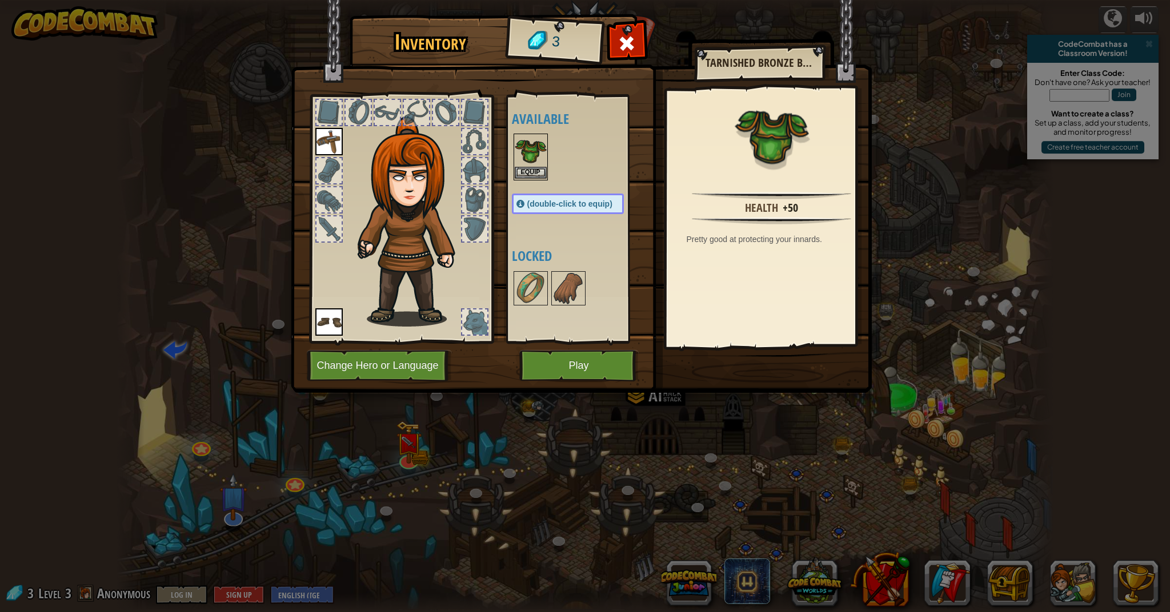
click at [520, 170] on button "Equip" at bounding box center [531, 173] width 32 height 12
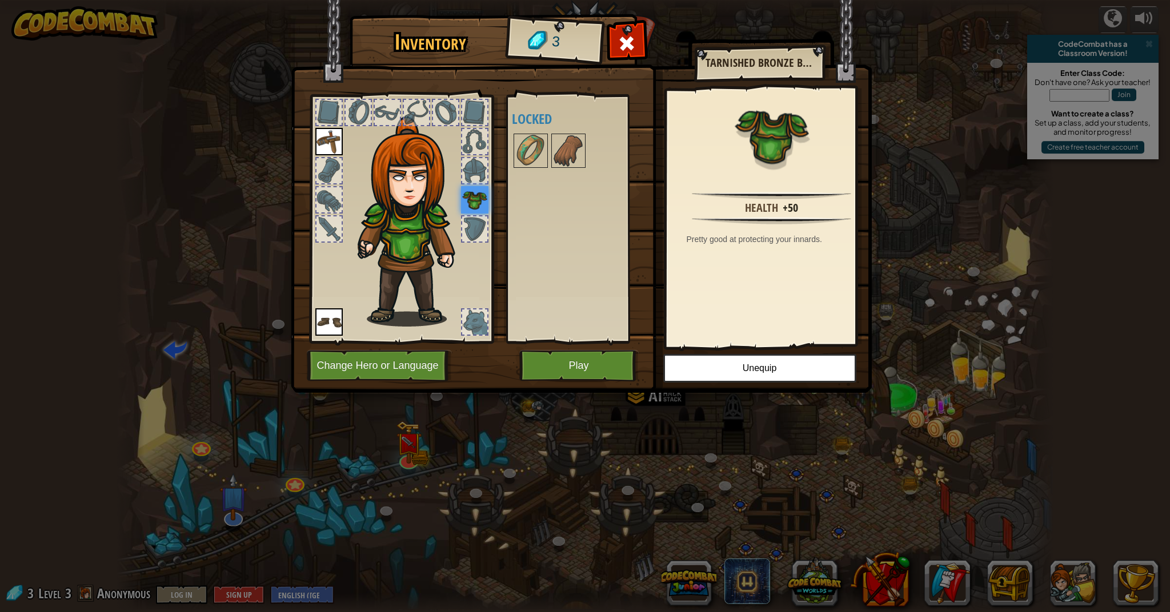
click at [595, 364] on button "Play" at bounding box center [578, 365] width 119 height 31
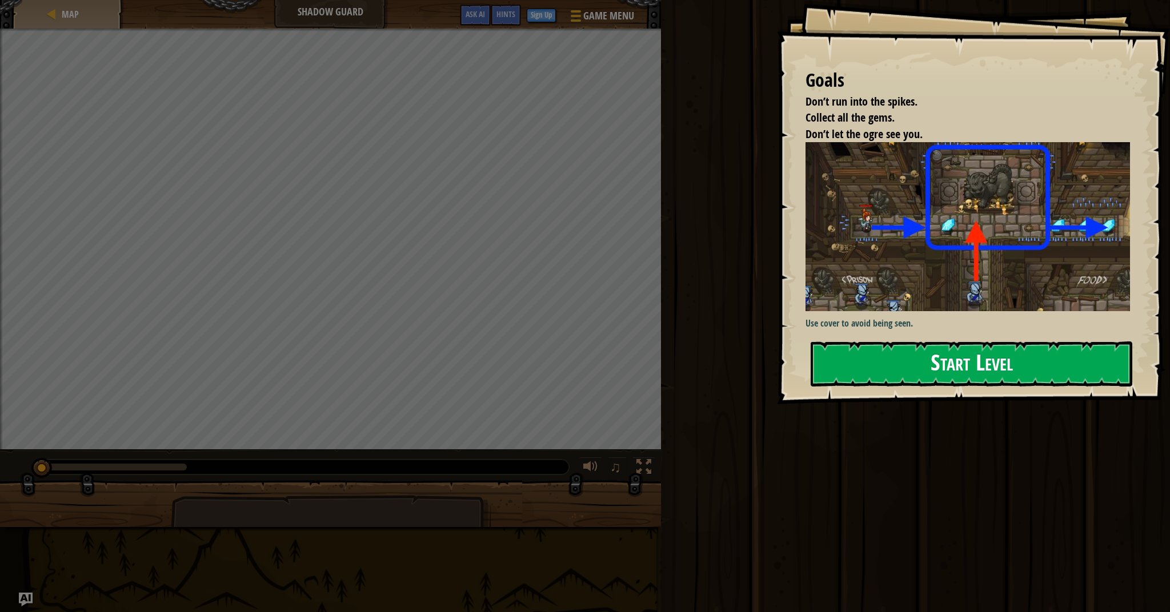
click at [814, 370] on button "Start Level" at bounding box center [971, 364] width 322 height 45
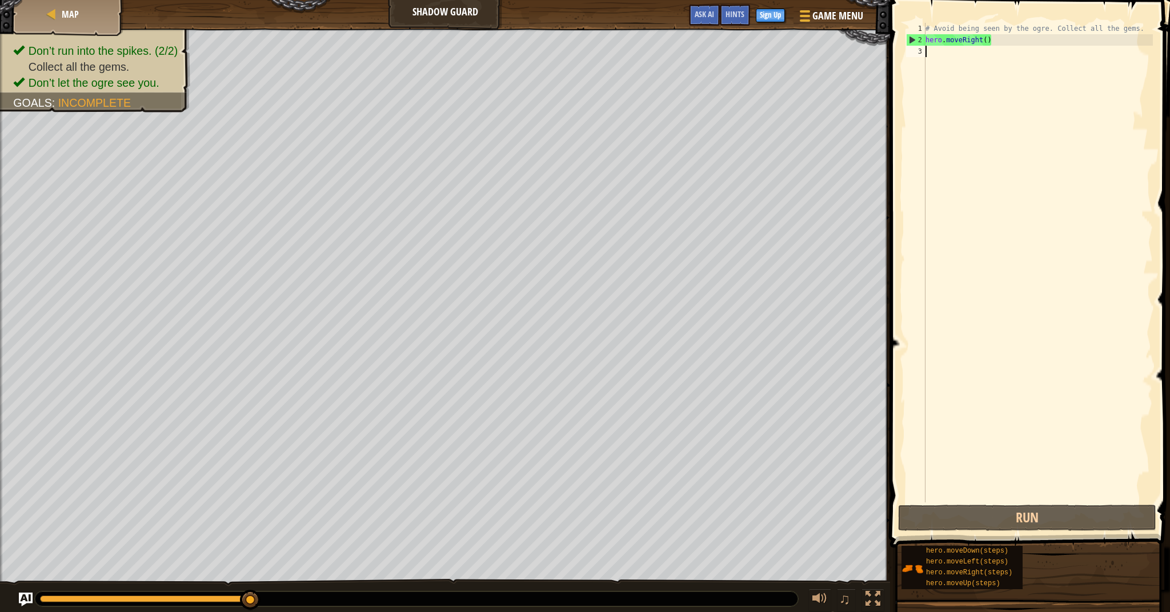
type textarea "h"
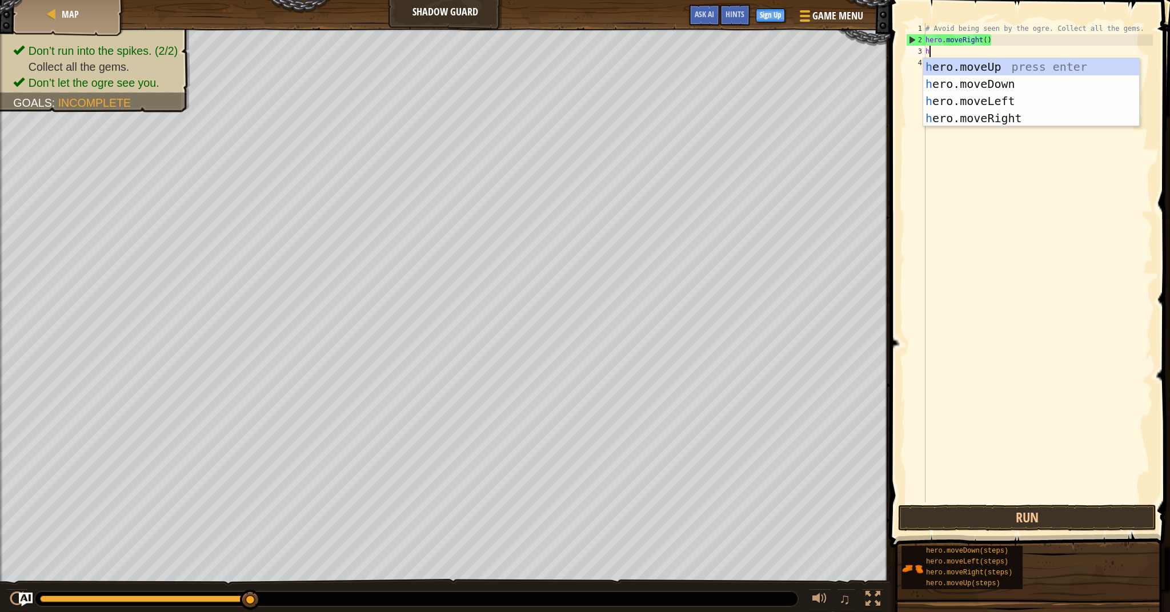
scroll to position [5, 0]
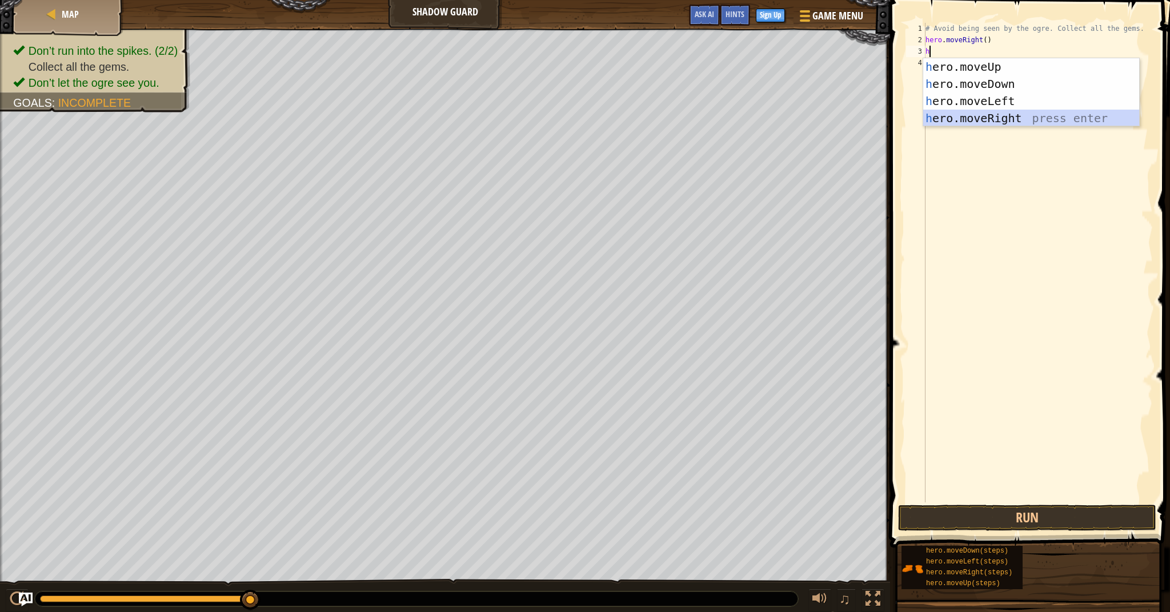
drag, startPoint x: 1037, startPoint y: 116, endPoint x: 1058, endPoint y: 187, distance: 74.1
click at [1037, 117] on div "h ero.moveUp press enter h ero.moveDown press enter h ero.moveLeft press enter …" at bounding box center [1031, 109] width 216 height 103
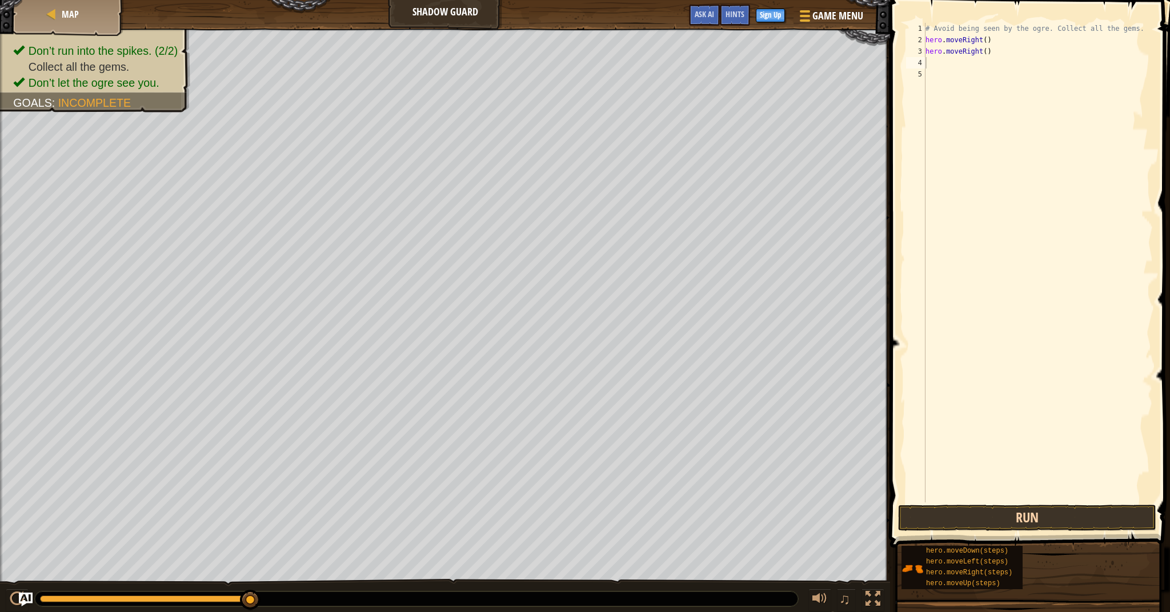
click at [1054, 521] on button "Run" at bounding box center [1027, 518] width 258 height 26
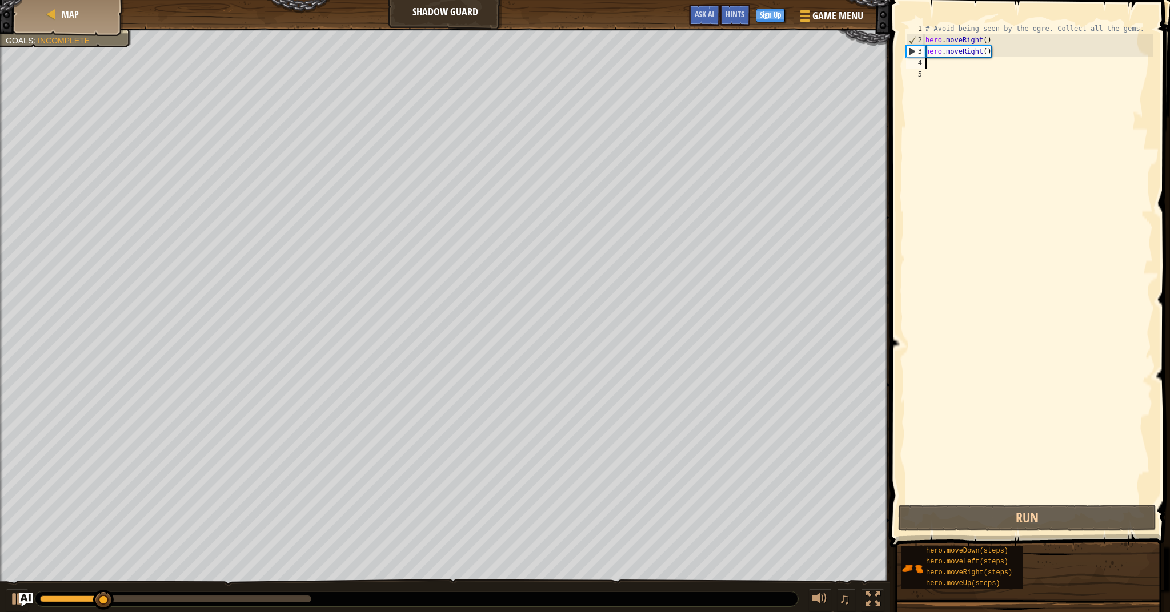
type textarea "h"
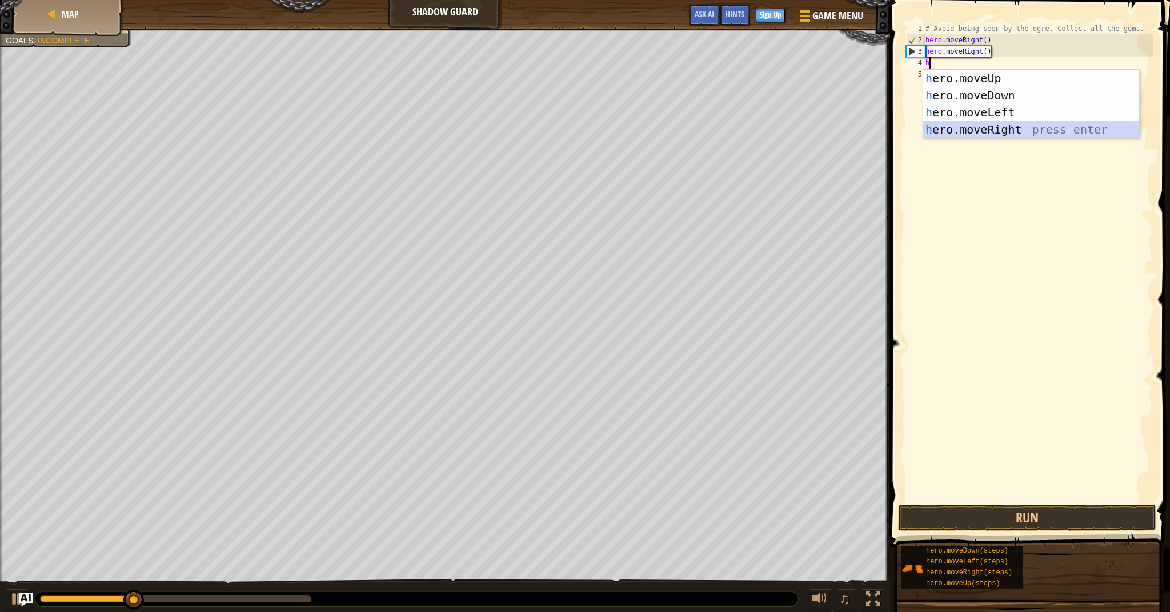
click at [1039, 133] on div "h ero.moveUp press enter h ero.moveDown press enter h ero.moveLeft press enter …" at bounding box center [1031, 121] width 216 height 103
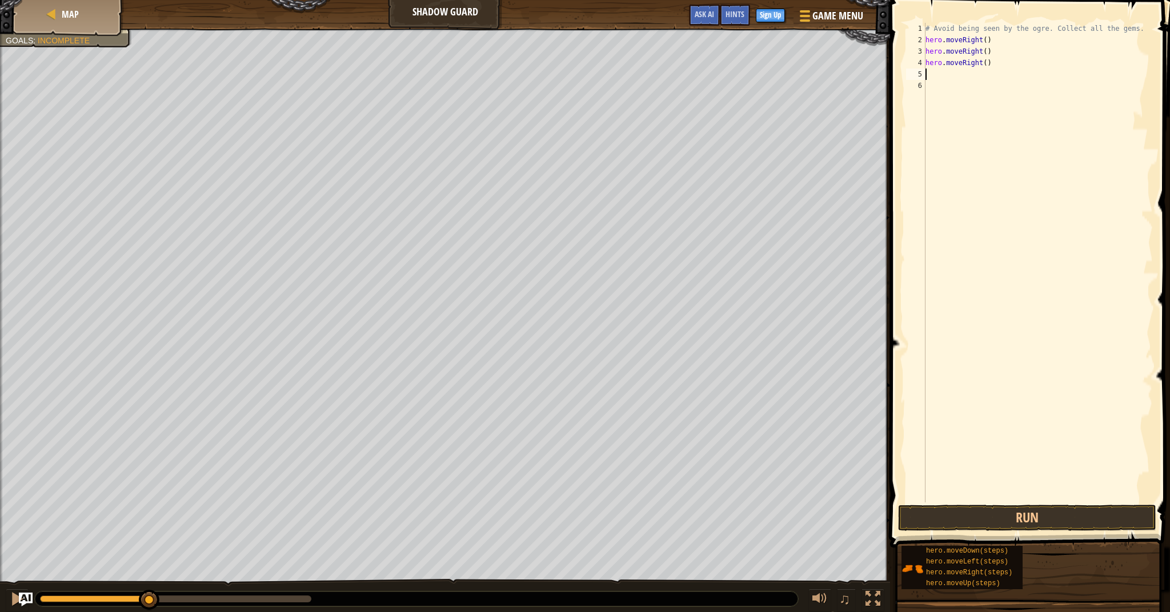
type textarea "h"
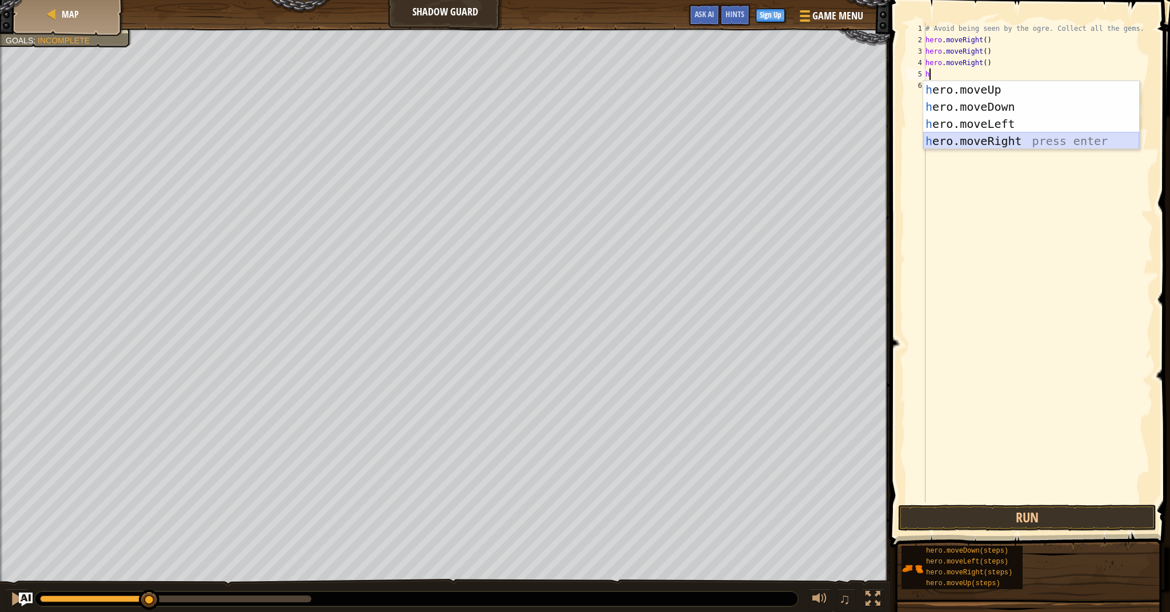
drag, startPoint x: 1011, startPoint y: 144, endPoint x: 1017, endPoint y: 149, distance: 7.3
click at [1014, 144] on div "h ero.moveUp press enter h ero.moveDown press enter h ero.moveLeft press enter …" at bounding box center [1031, 132] width 216 height 103
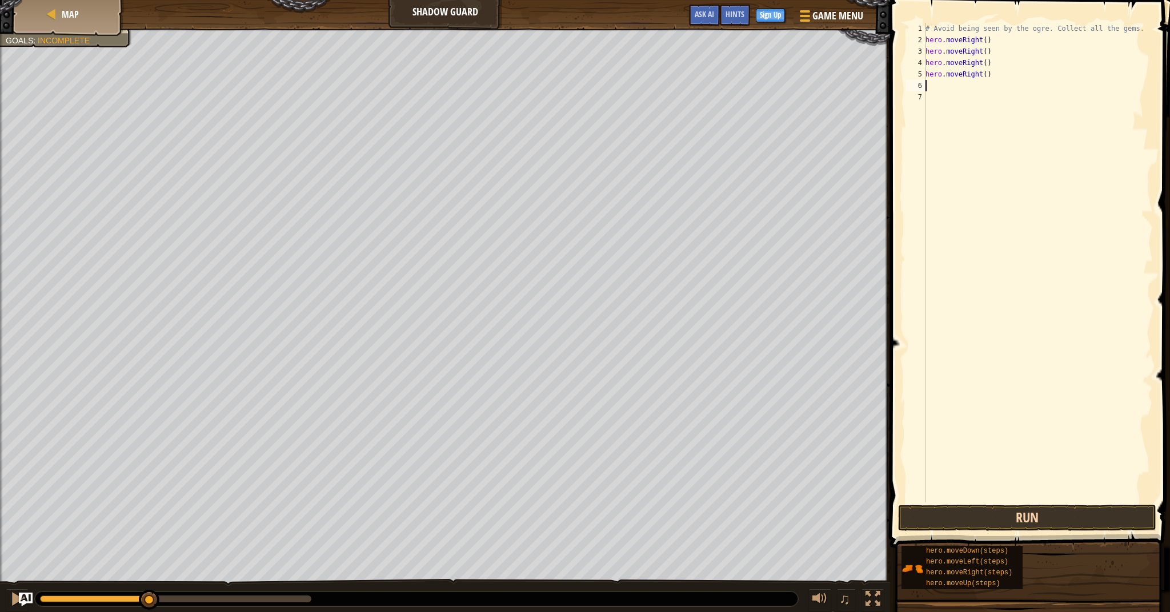
click at [1029, 523] on button "Run" at bounding box center [1027, 518] width 258 height 26
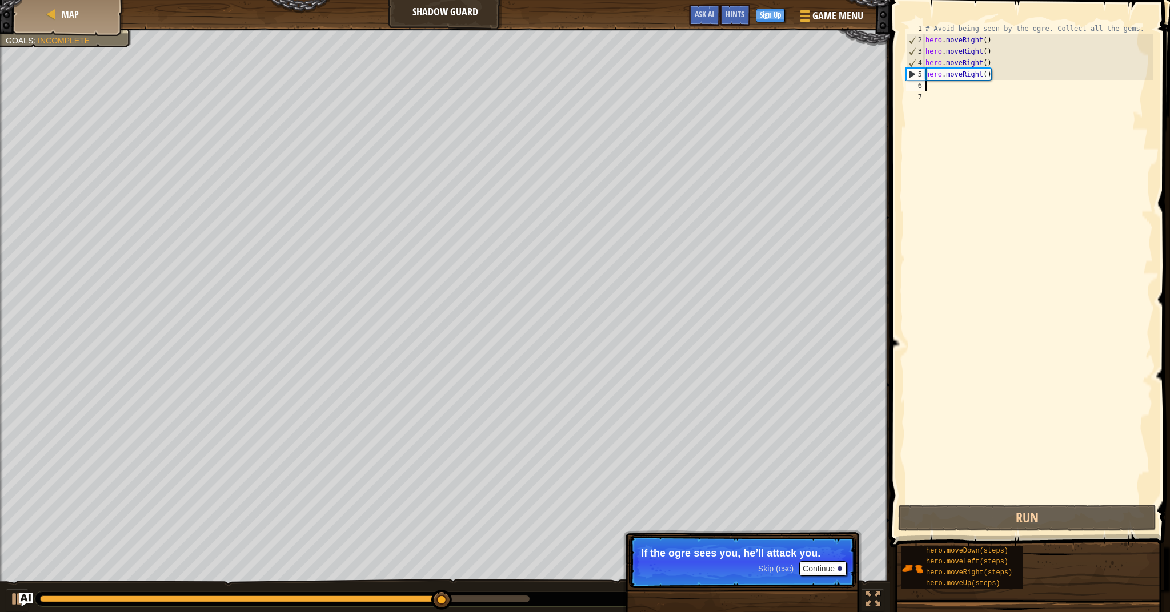
click at [840, 569] on div at bounding box center [839, 569] width 5 height 5
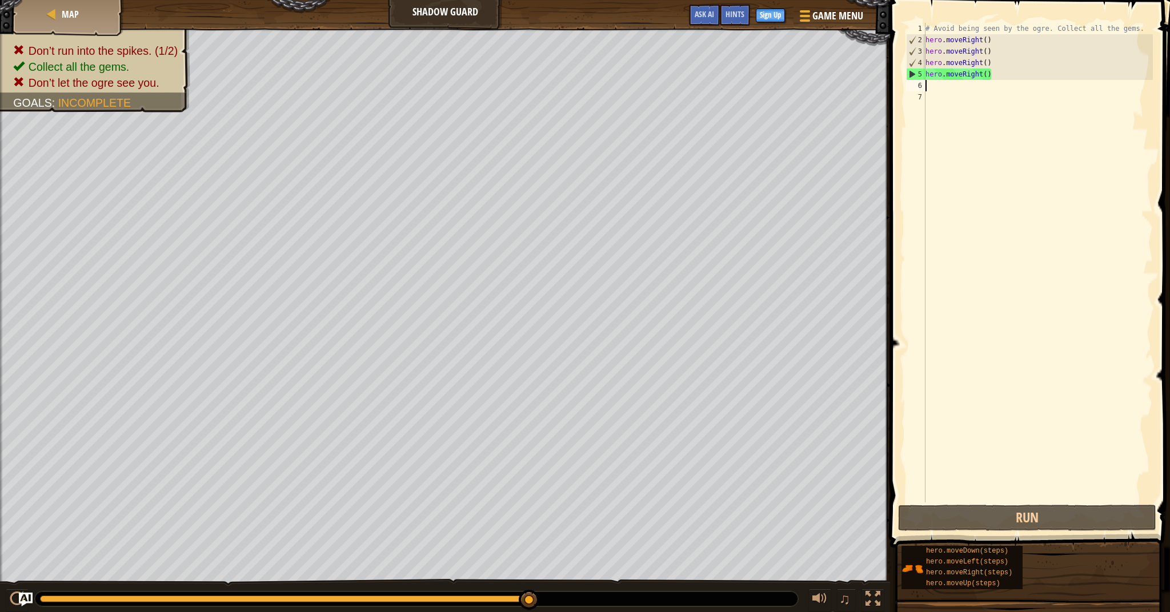
click at [1002, 75] on div "# Avoid being seen by the ogre. Collect all the gems. hero . moveRight ( ) hero…" at bounding box center [1038, 274] width 230 height 503
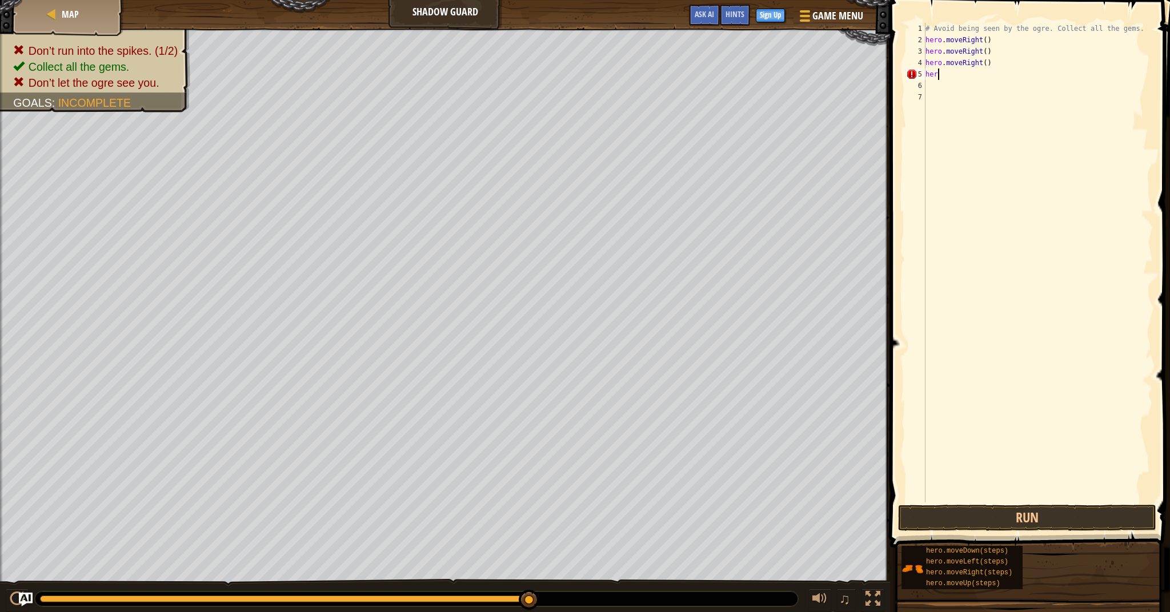
type textarea "h"
type textarea "hero.moveRight()"
click at [1097, 516] on button "Run" at bounding box center [1027, 518] width 258 height 26
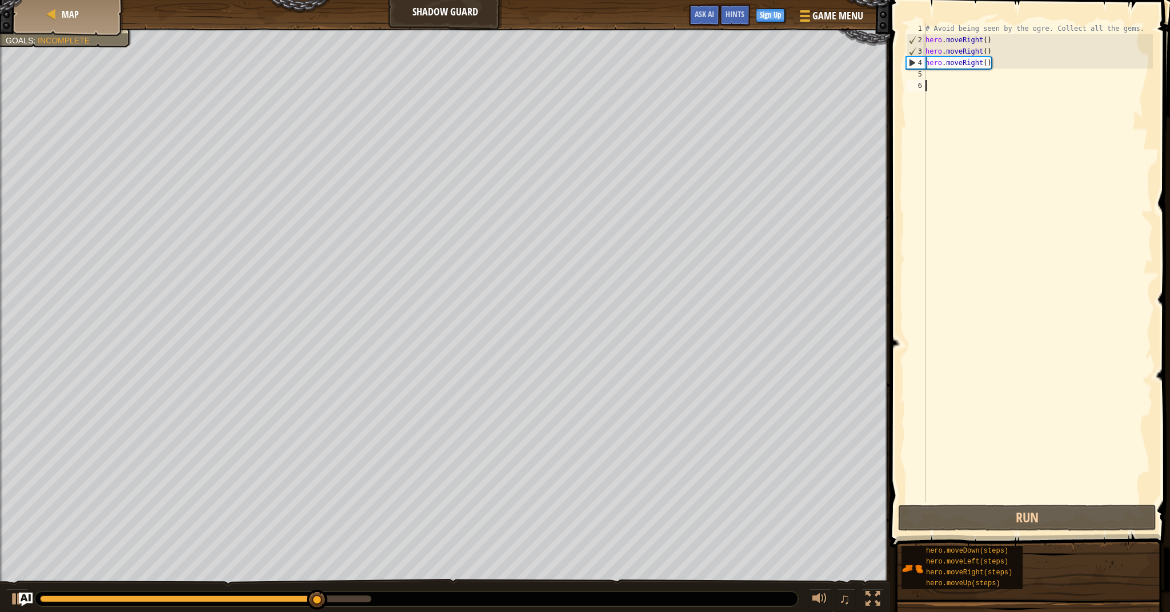
click at [947, 83] on div "# Avoid being seen by the ogre. Collect all the gems. hero . moveRight ( ) hero…" at bounding box center [1038, 274] width 230 height 503
click at [945, 74] on div "# Avoid being seen by the ogre. Collect all the gems. hero . moveRight ( ) hero…" at bounding box center [1038, 274] width 230 height 503
type textarea "j"
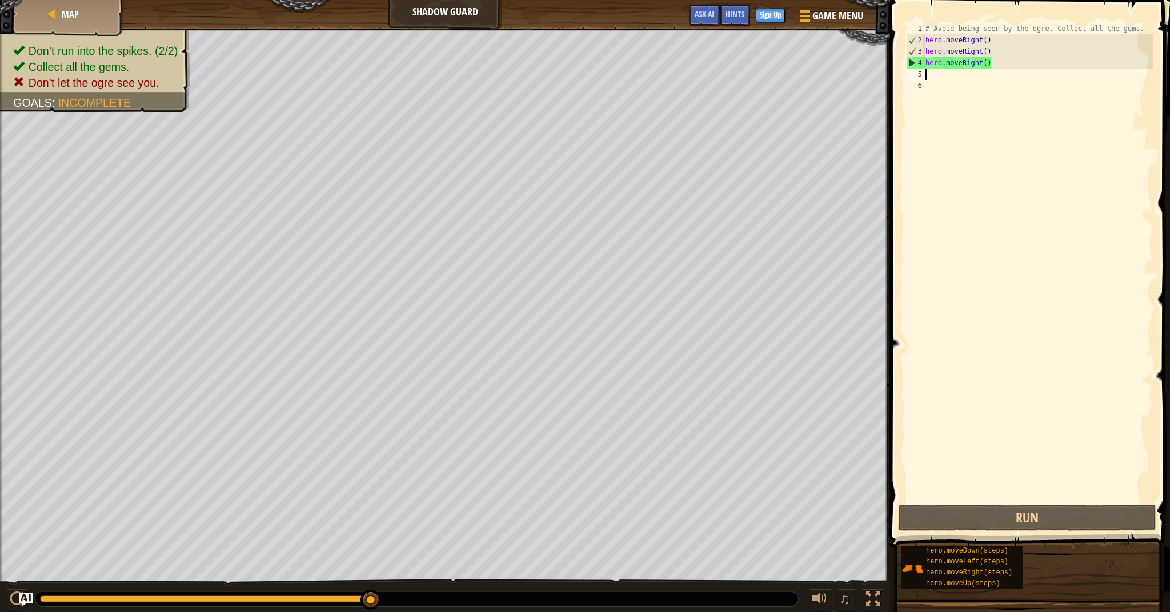
type textarea "h"
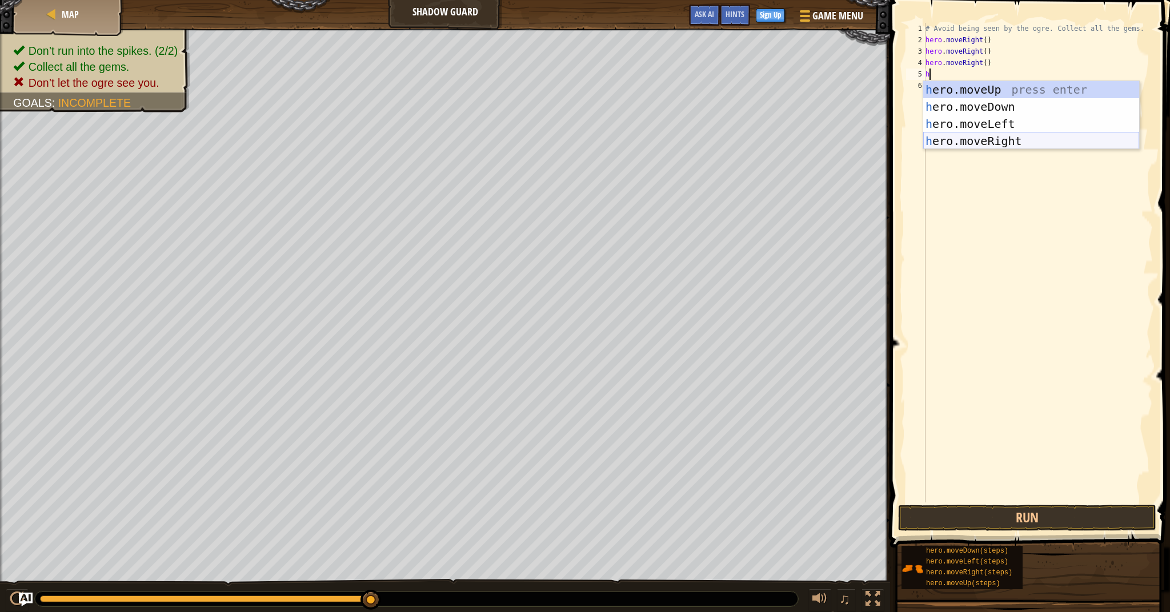
click at [997, 144] on div "h ero.moveUp press enter h ero.moveDown press enter h ero.moveLeft press enter …" at bounding box center [1031, 132] width 216 height 103
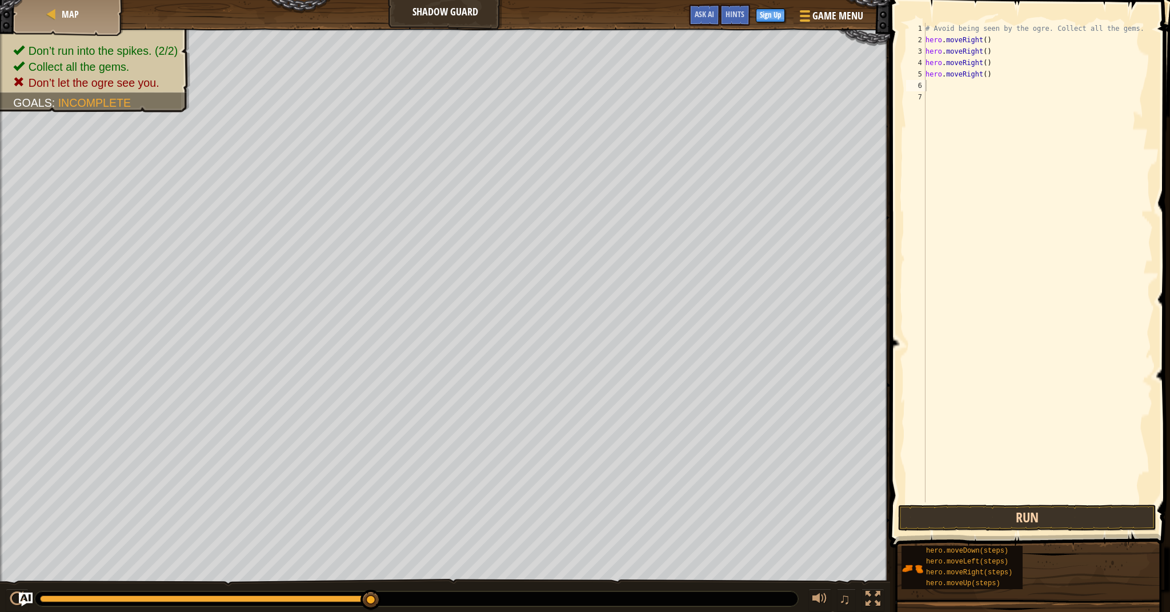
click at [1069, 511] on button "Run" at bounding box center [1027, 518] width 258 height 26
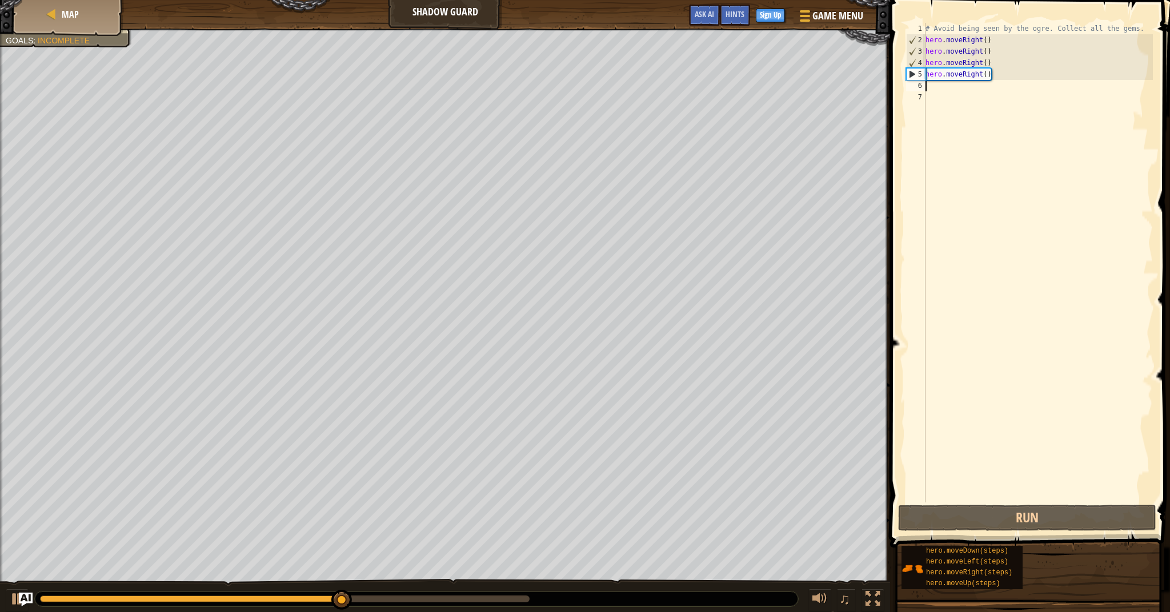
click at [1008, 75] on div "# Avoid being seen by the ogre. Collect all the gems. hero . moveRight ( ) hero…" at bounding box center [1038, 274] width 230 height 503
type textarea "hero.moveRight()"
click at [999, 114] on div "# Avoid being seen by the ogre. Collect all the gems. hero . moveRight ( ) hero…" at bounding box center [1038, 274] width 230 height 503
click at [1000, 82] on div "# Avoid being seen by the ogre. Collect all the gems. hero . moveRight ( ) hero…" at bounding box center [1038, 274] width 230 height 503
type textarea "j"
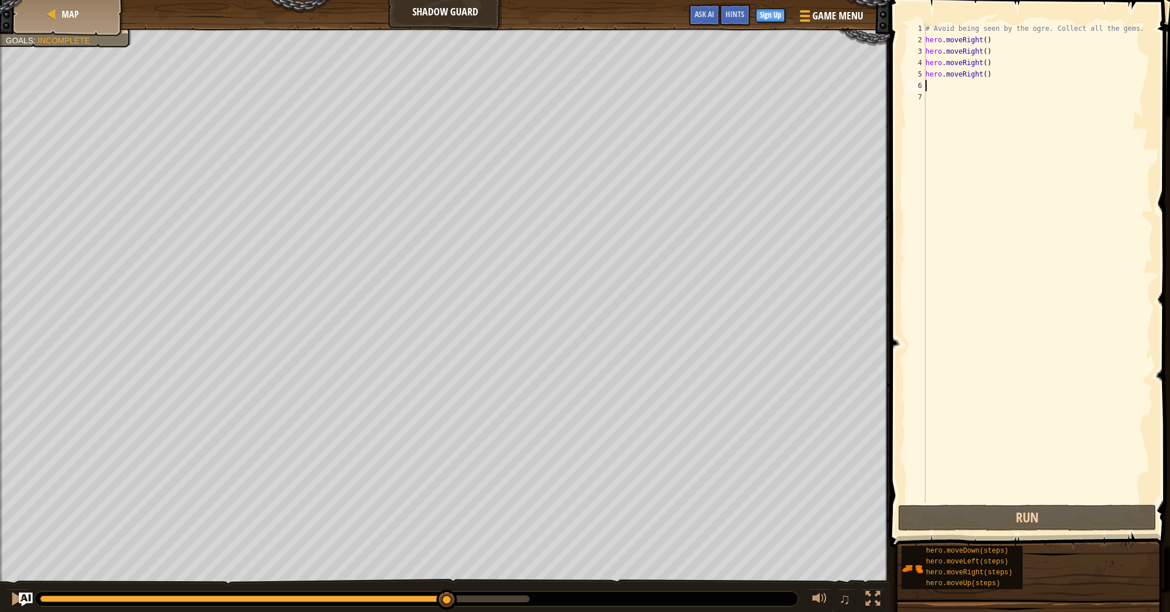
type textarea "h"
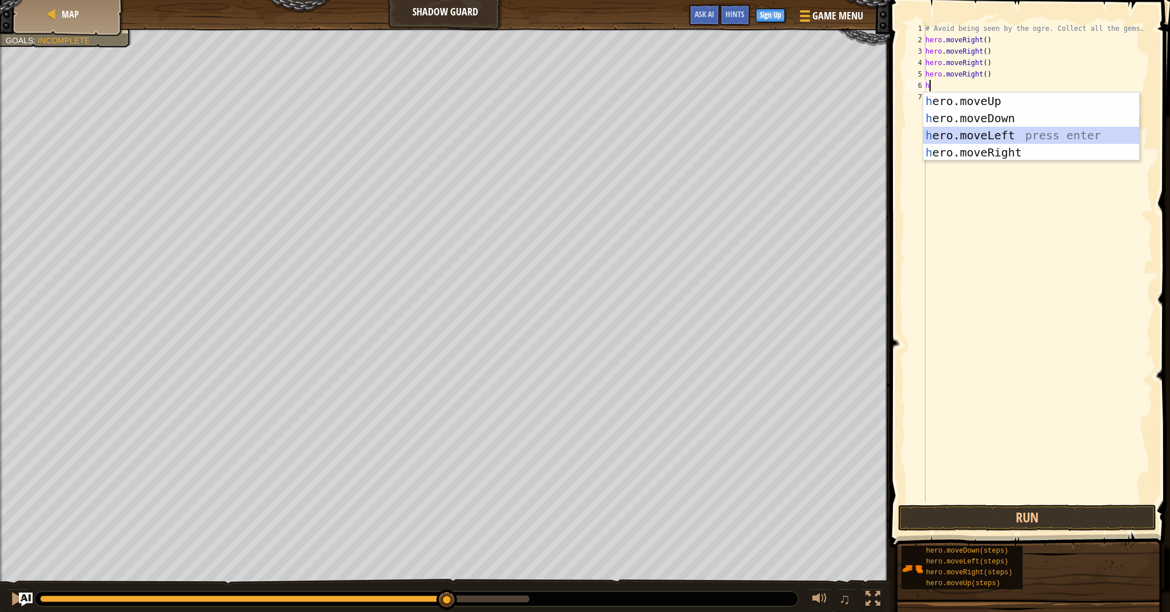
click at [1007, 137] on div "h ero.moveUp press enter h ero.moveDown press enter h ero.moveLeft press enter …" at bounding box center [1031, 144] width 216 height 103
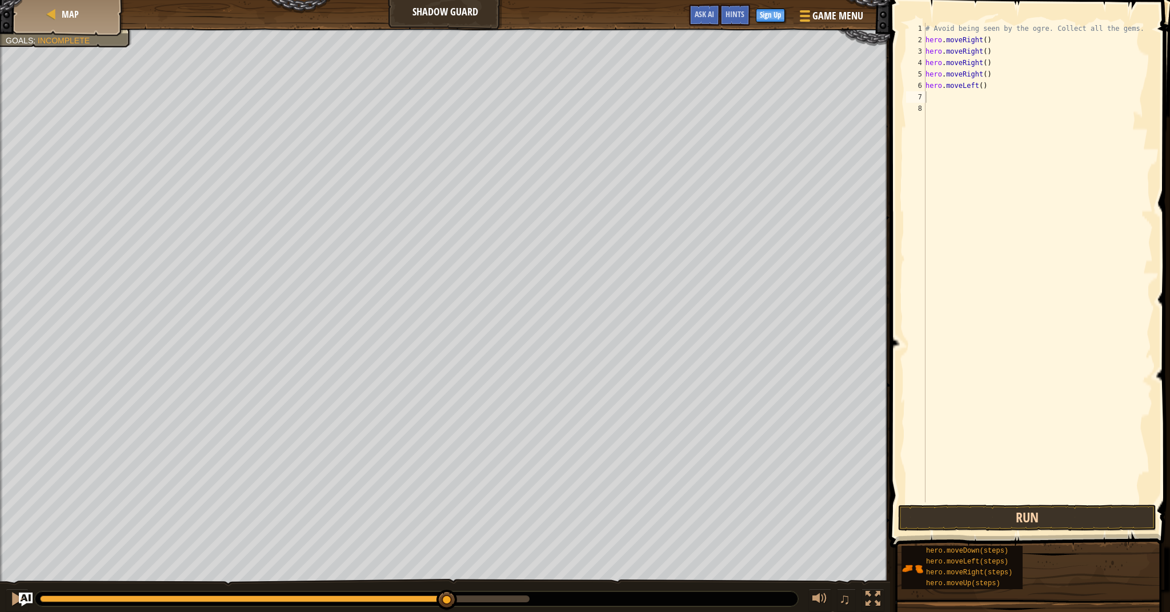
click at [991, 509] on button "Run" at bounding box center [1027, 518] width 258 height 26
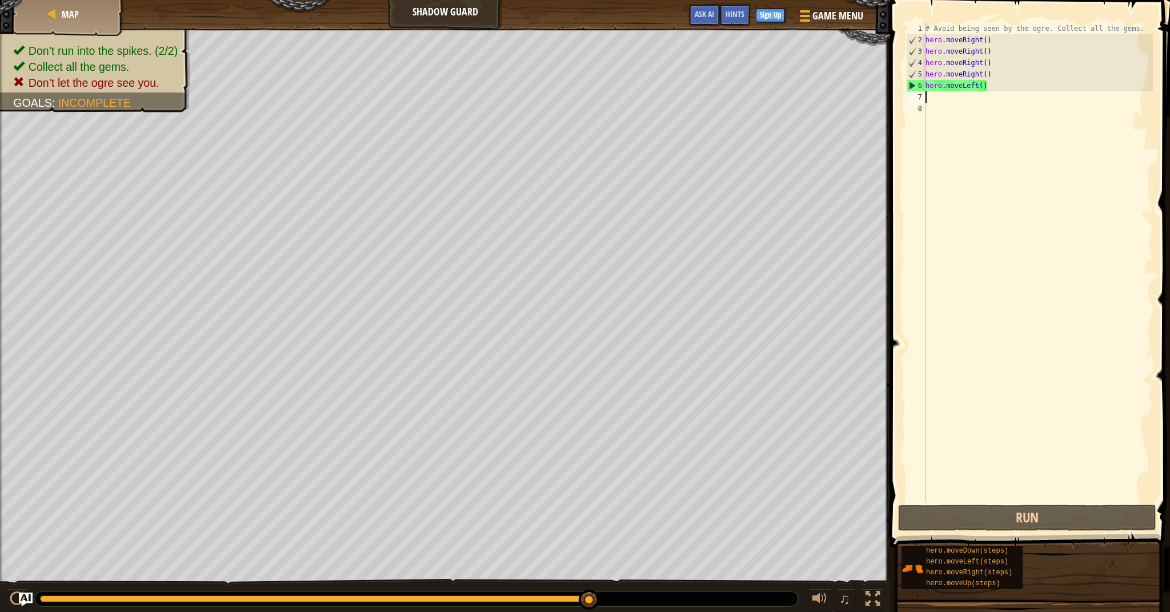
click at [999, 98] on div "# Avoid being seen by the ogre. Collect all the gems. hero . moveRight ( ) hero…" at bounding box center [1038, 274] width 230 height 503
click at [1004, 91] on div "# Avoid being seen by the ogre. Collect all the gems. hero . moveRight ( ) hero…" at bounding box center [1038, 274] width 230 height 503
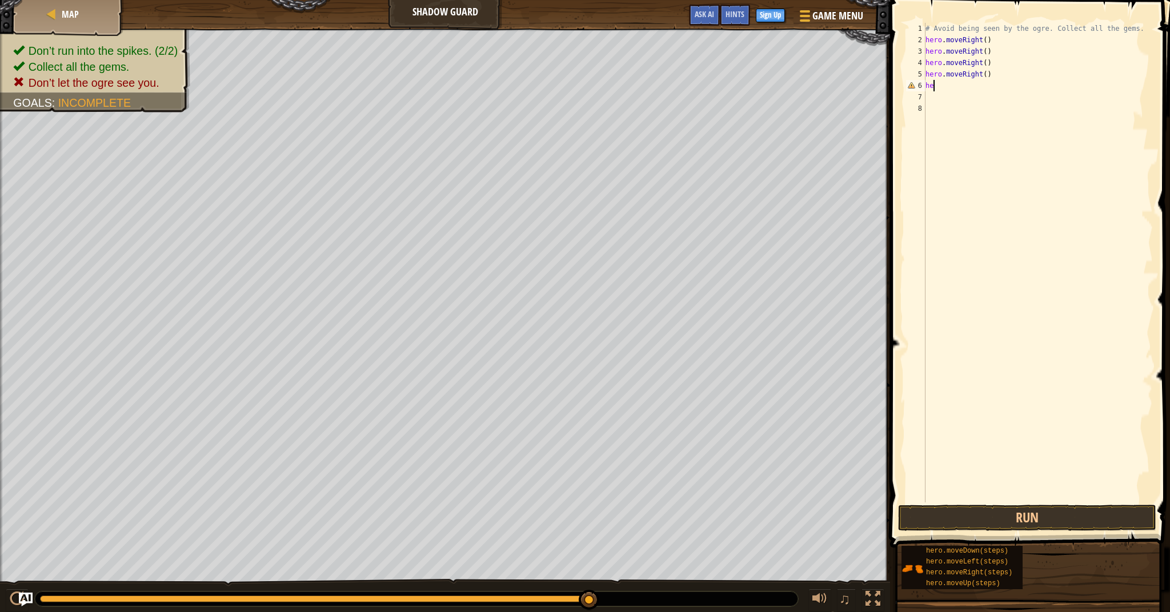
type textarea "h"
click at [1002, 74] on div "# Avoid being seen by the ogre. Collect all the gems. hero . moveRight ( ) hero…" at bounding box center [1038, 274] width 230 height 503
type textarea "h"
click at [1006, 62] on div "# Avoid being seen by the ogre. Collect all the gems. hero . moveRight ( ) hero…" at bounding box center [1038, 274] width 230 height 503
type textarea "h"
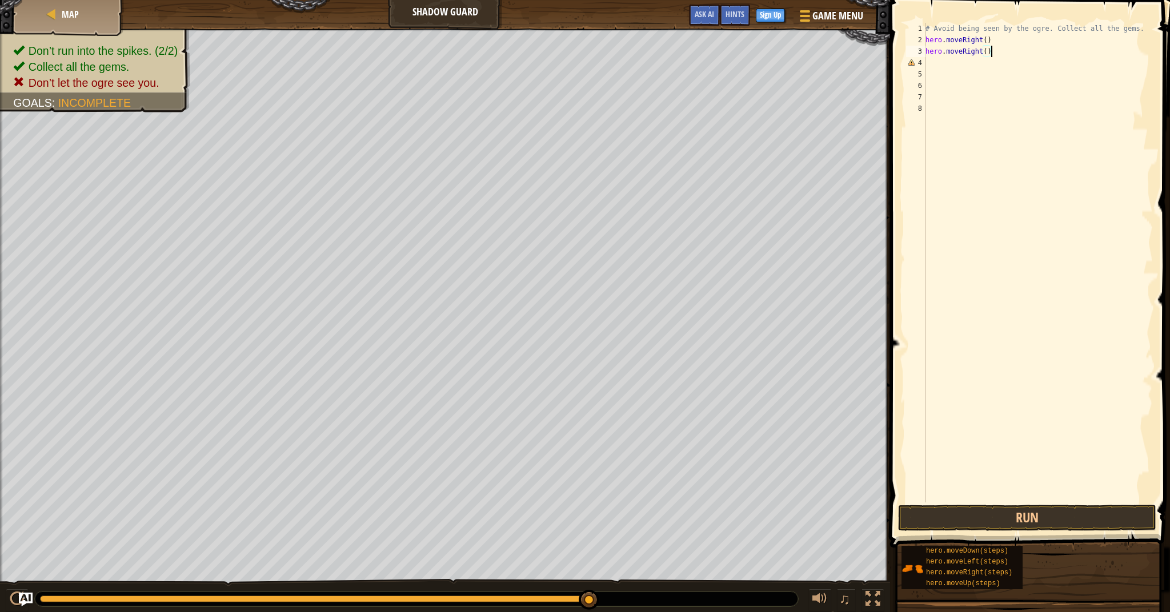
click at [1007, 53] on div "# Avoid being seen by the ogre. Collect all the gems. hero . moveRight ( ) hero…" at bounding box center [1038, 274] width 230 height 503
type textarea "h"
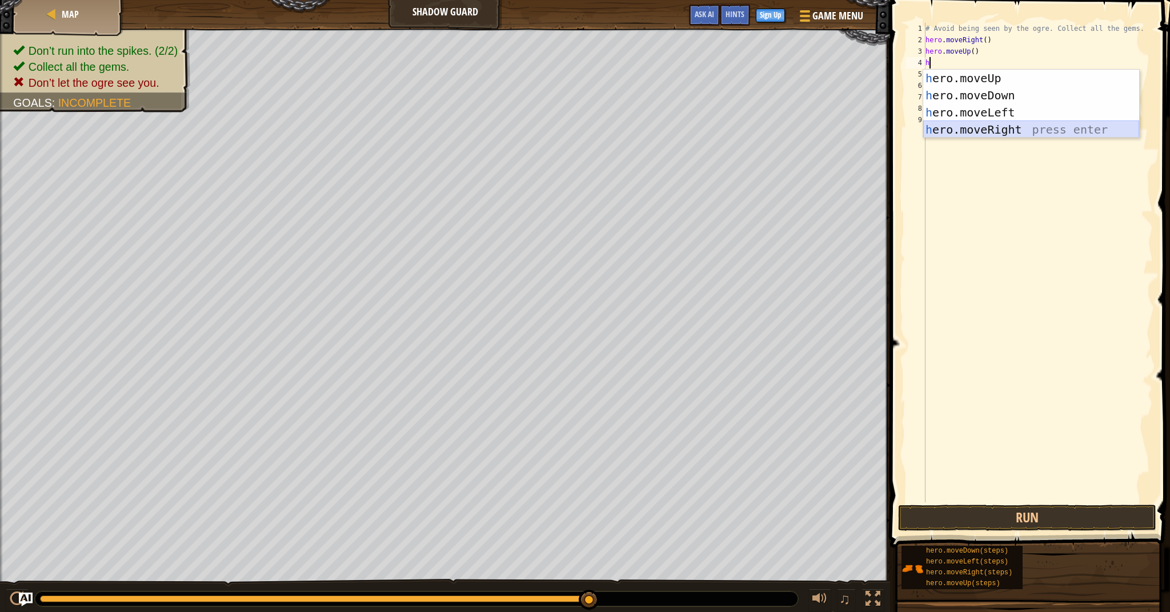
click at [1037, 127] on div "h ero.moveUp press enter h ero.moveDown press enter h ero.moveLeft press enter …" at bounding box center [1031, 121] width 216 height 103
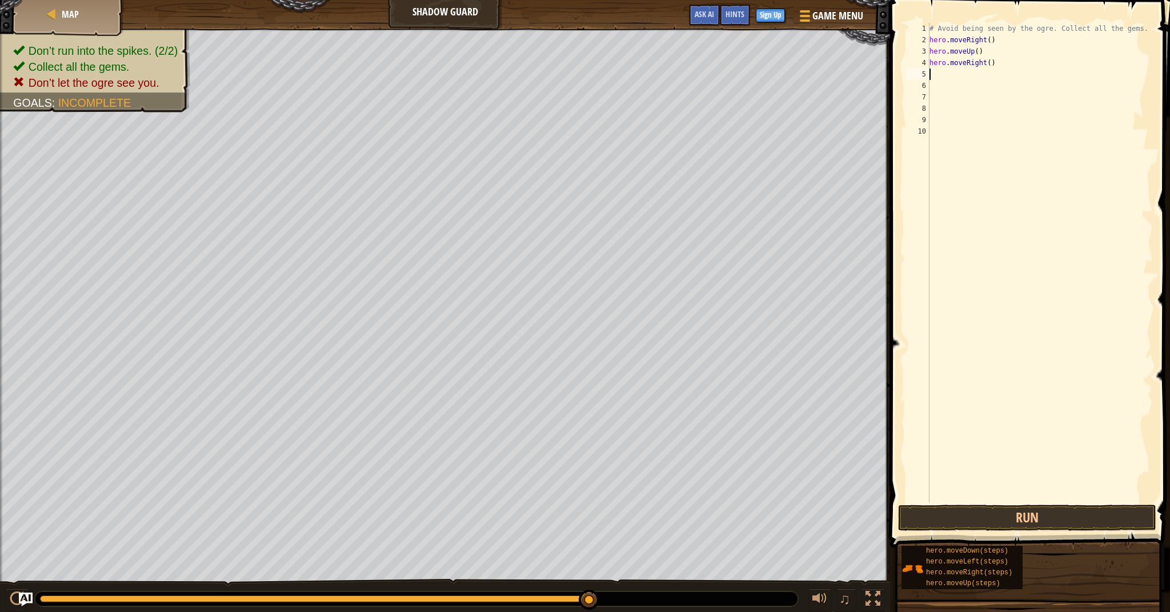
type textarea "h"
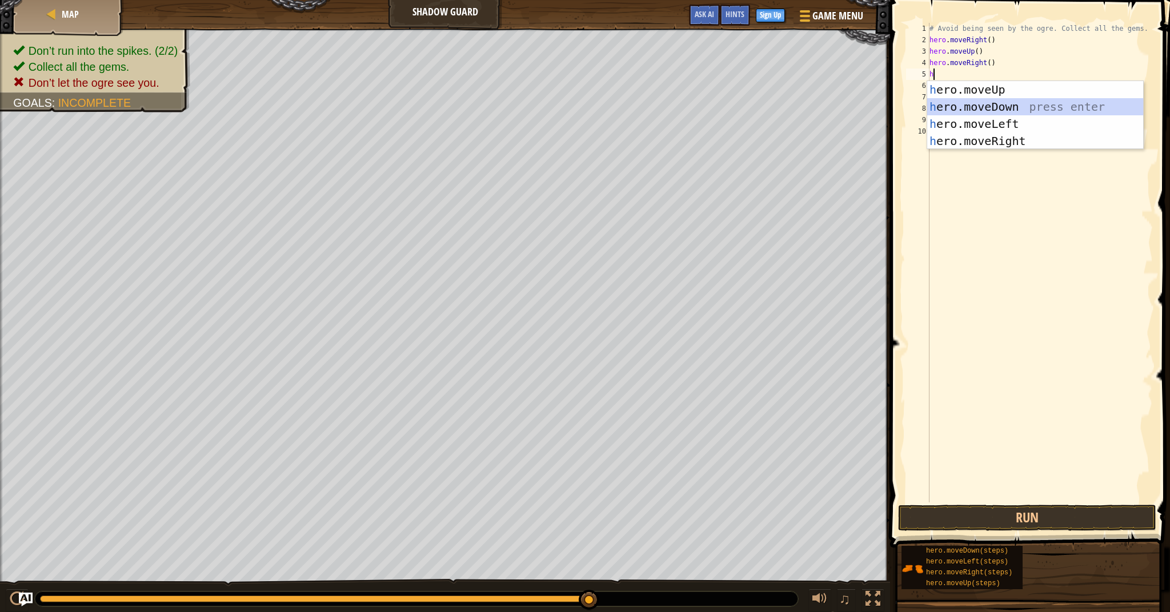
click at [1031, 106] on div "h ero.moveUp press enter h ero.moveDown press enter h ero.moveLeft press enter …" at bounding box center [1035, 132] width 216 height 103
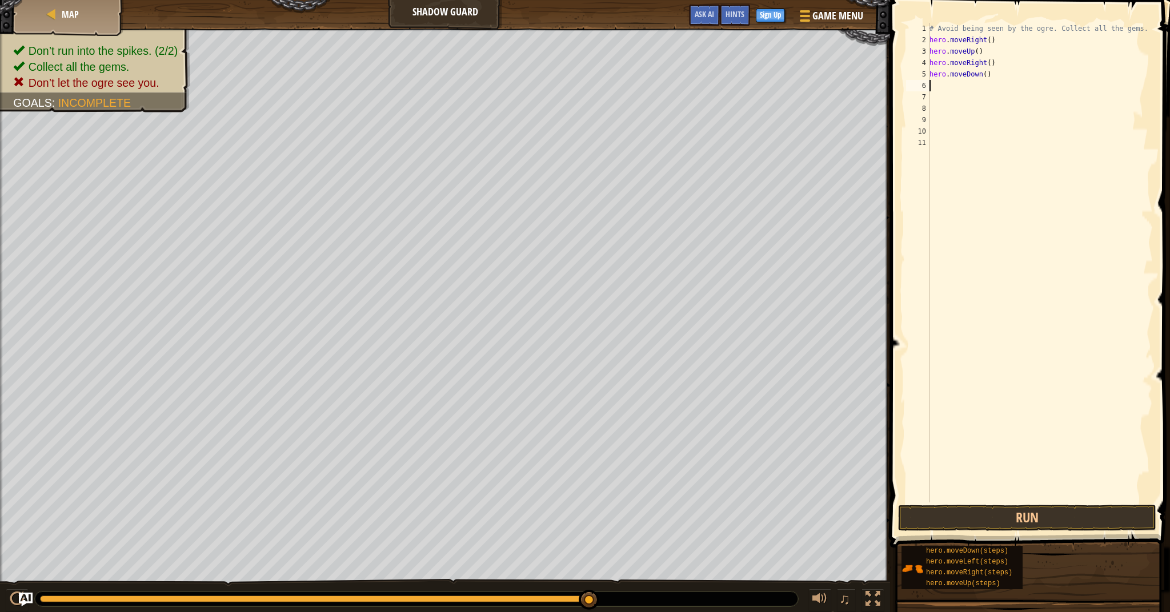
type textarea "h"
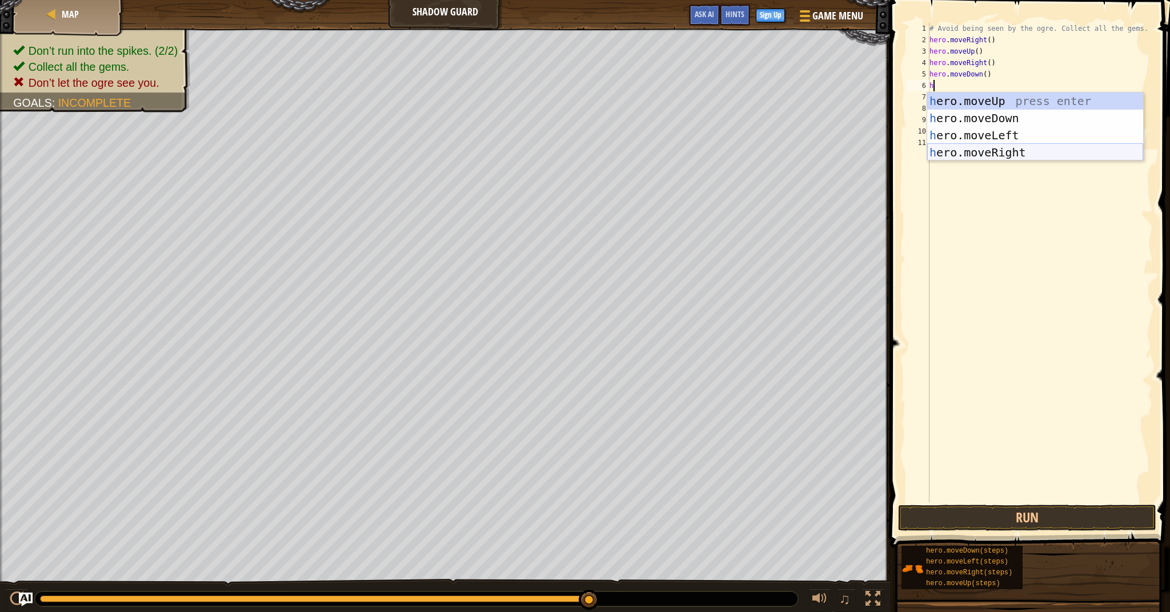
drag, startPoint x: 1024, startPoint y: 154, endPoint x: 1025, endPoint y: 191, distance: 36.6
click at [1024, 158] on div "h ero.moveUp press enter h ero.moveDown press enter h ero.moveLeft press enter …" at bounding box center [1035, 144] width 216 height 103
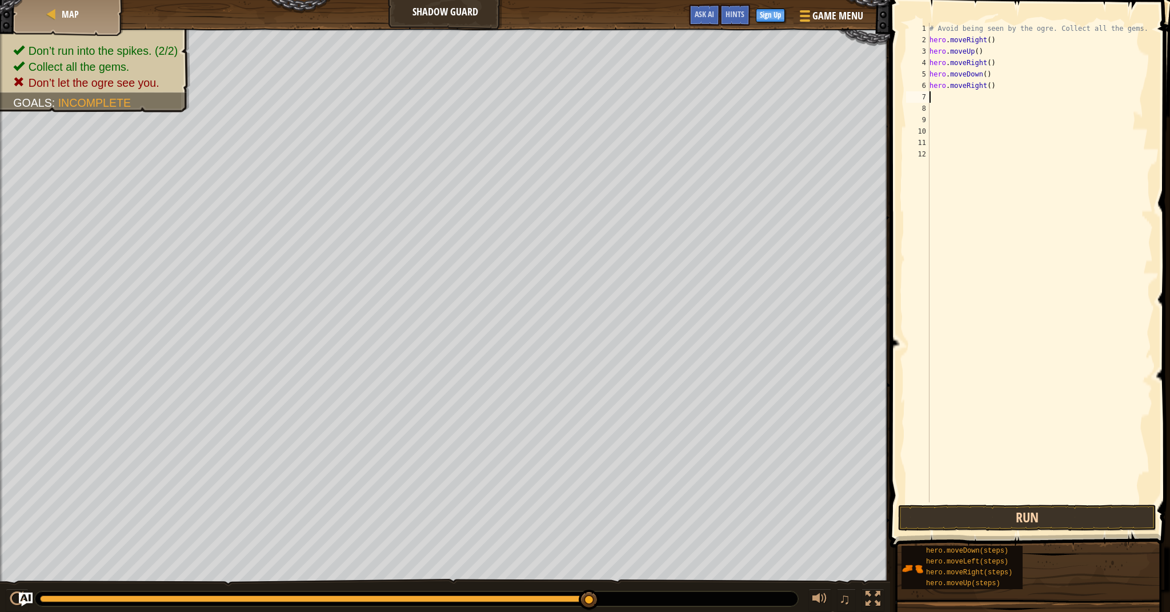
click at [1026, 513] on button "Run" at bounding box center [1027, 518] width 258 height 26
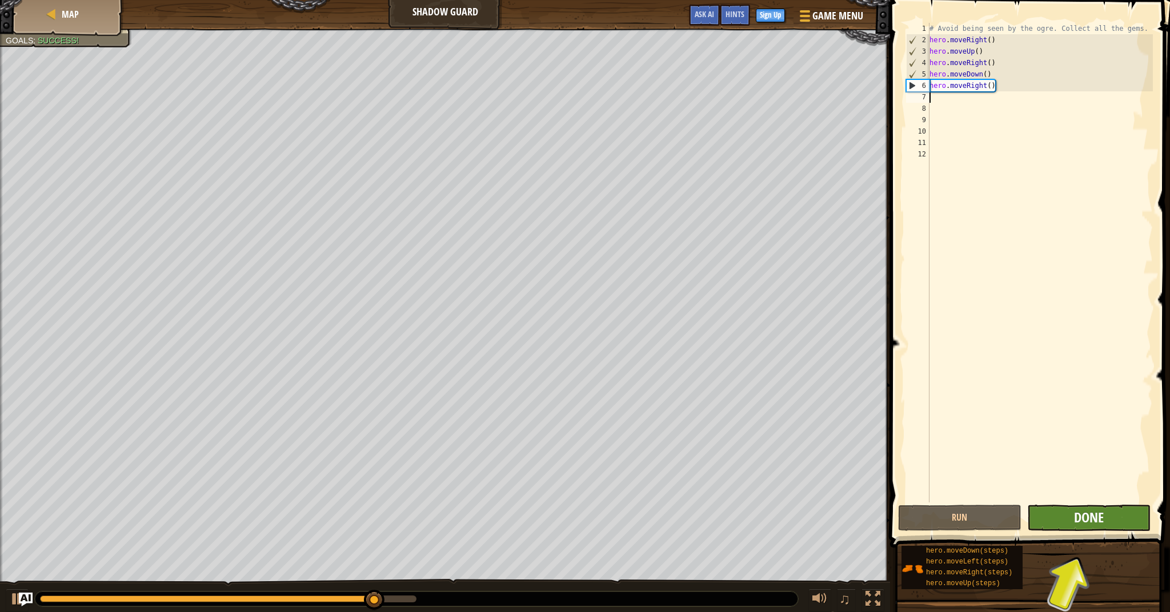
click at [1091, 509] on span "Done" at bounding box center [1089, 517] width 30 height 18
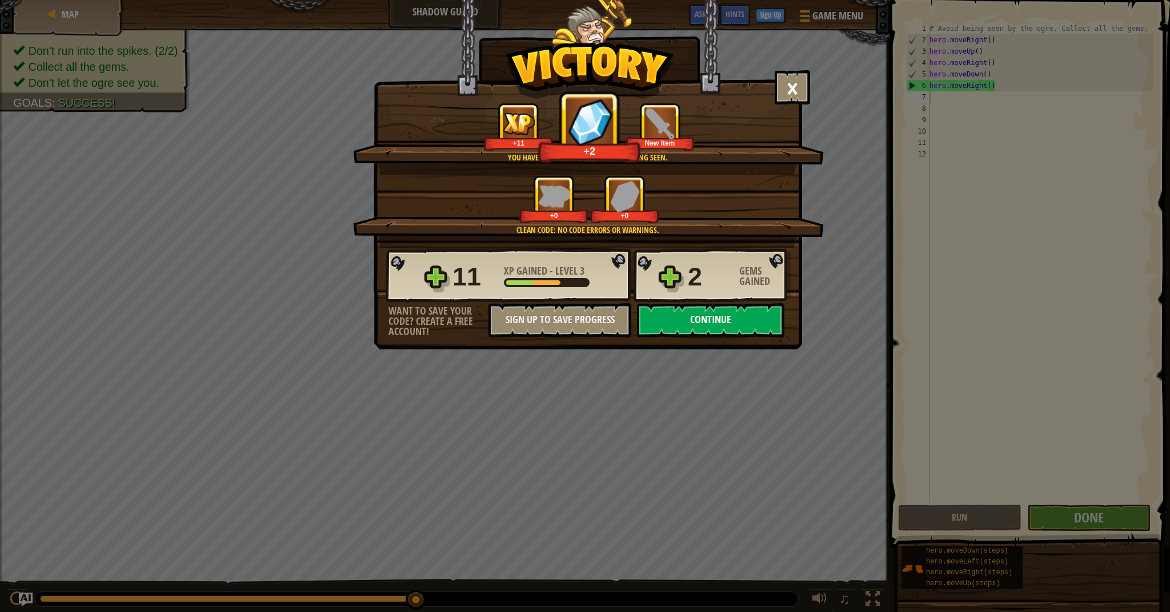
click at [716, 314] on button "Continue" at bounding box center [710, 320] width 147 height 34
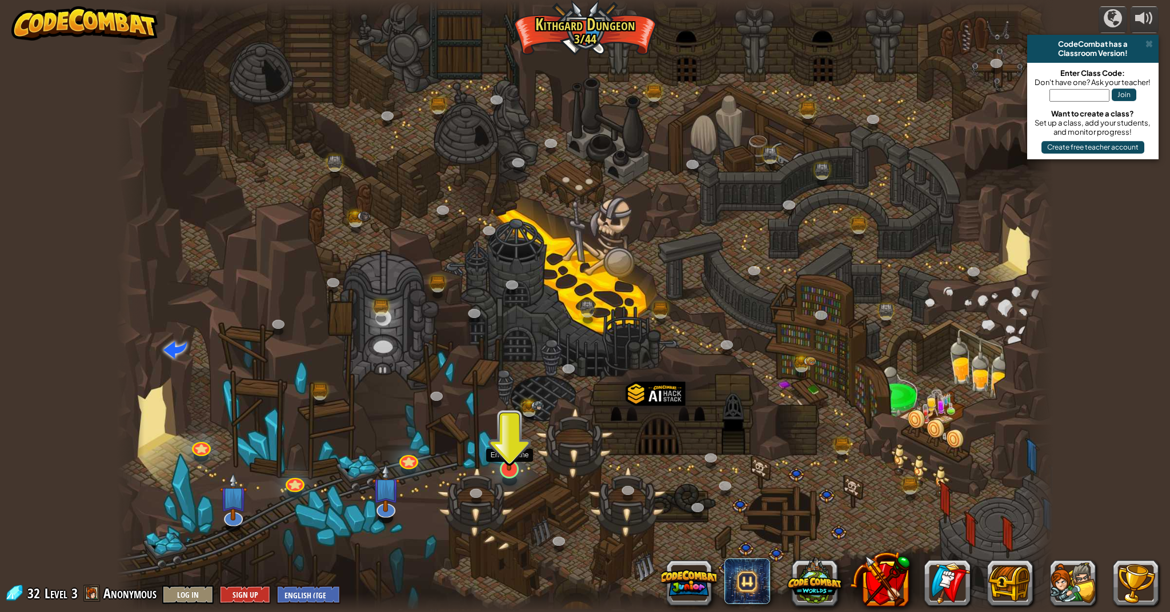
click at [512, 463] on img at bounding box center [509, 442] width 26 height 60
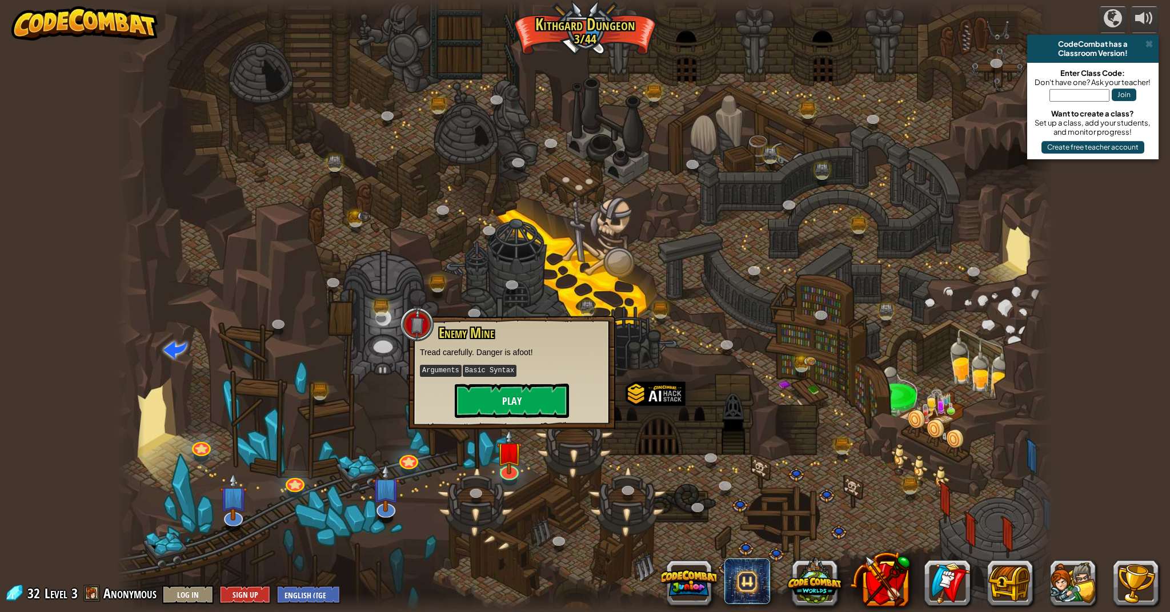
click at [520, 397] on button "Play" at bounding box center [512, 401] width 114 height 34
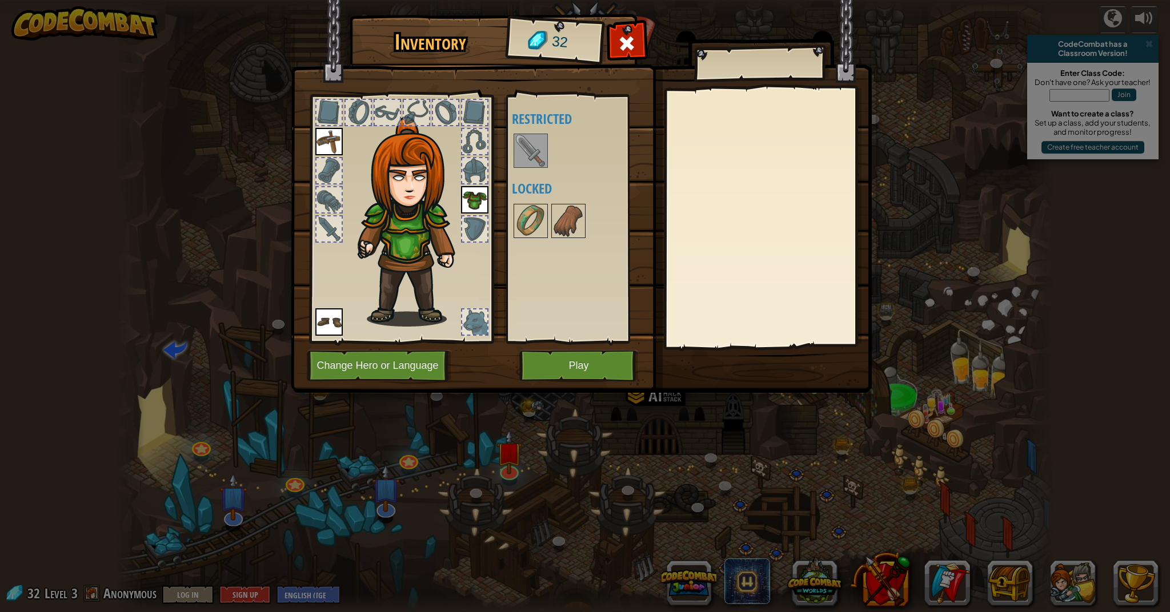
click at [532, 154] on img at bounding box center [531, 151] width 32 height 32
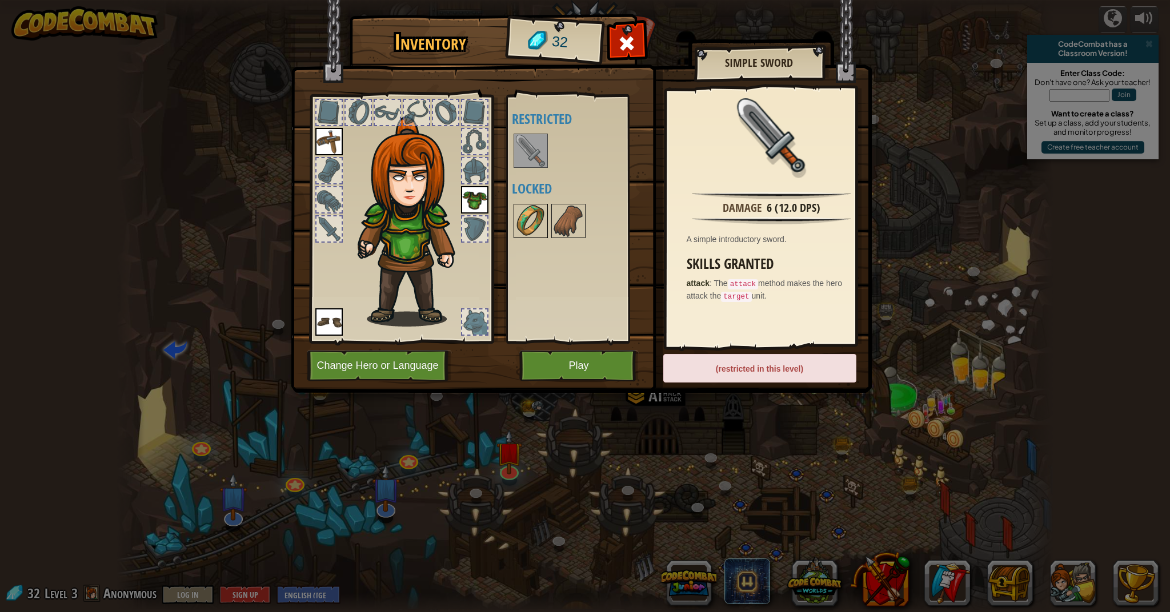
click at [518, 223] on img at bounding box center [531, 221] width 32 height 32
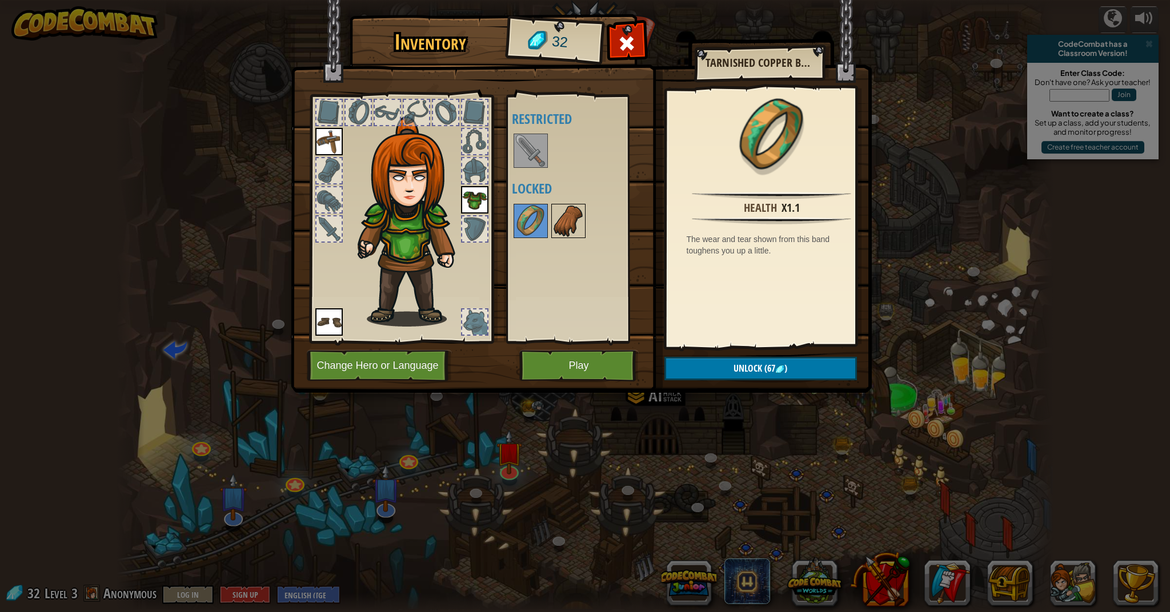
click at [561, 218] on img at bounding box center [568, 221] width 32 height 32
click at [568, 368] on button "Play" at bounding box center [578, 365] width 119 height 31
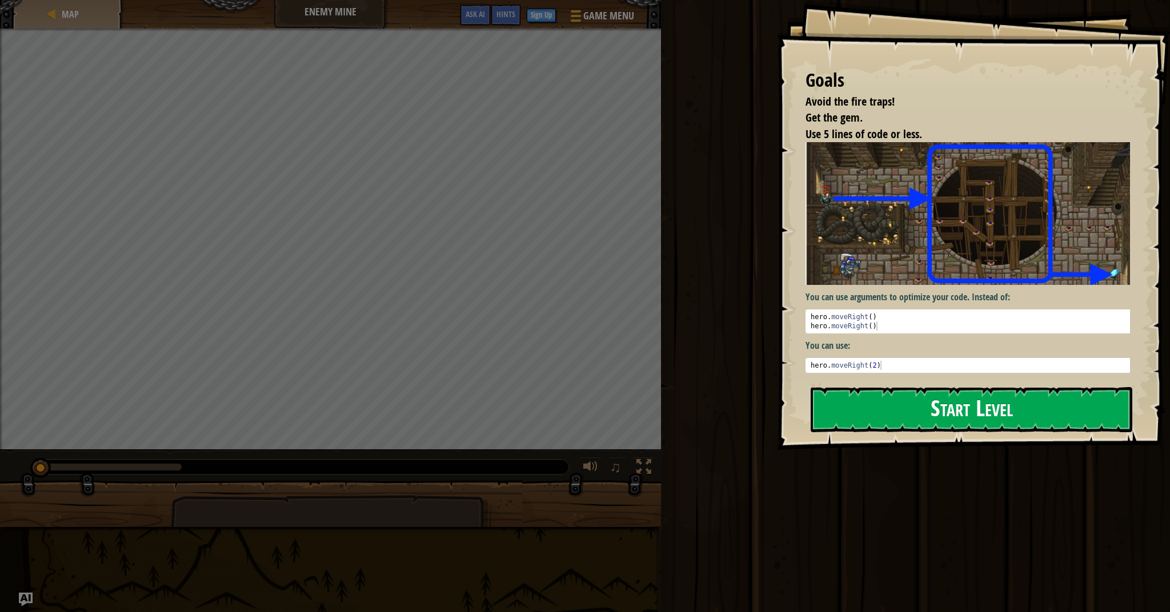
click at [833, 404] on div "Goals Avoid the fire traps! Get the gem. Use 5 lines of code or less. You can u…" at bounding box center [973, 225] width 393 height 450
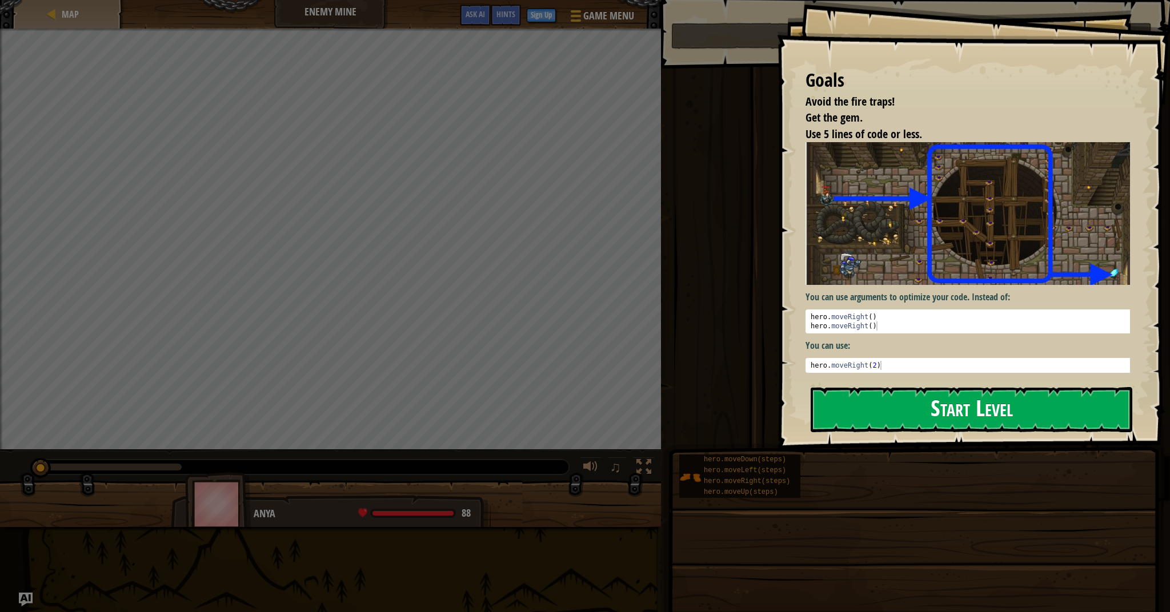
click at [833, 404] on button "Start Level" at bounding box center [971, 409] width 322 height 45
